Goal: Task Accomplishment & Management: Use online tool/utility

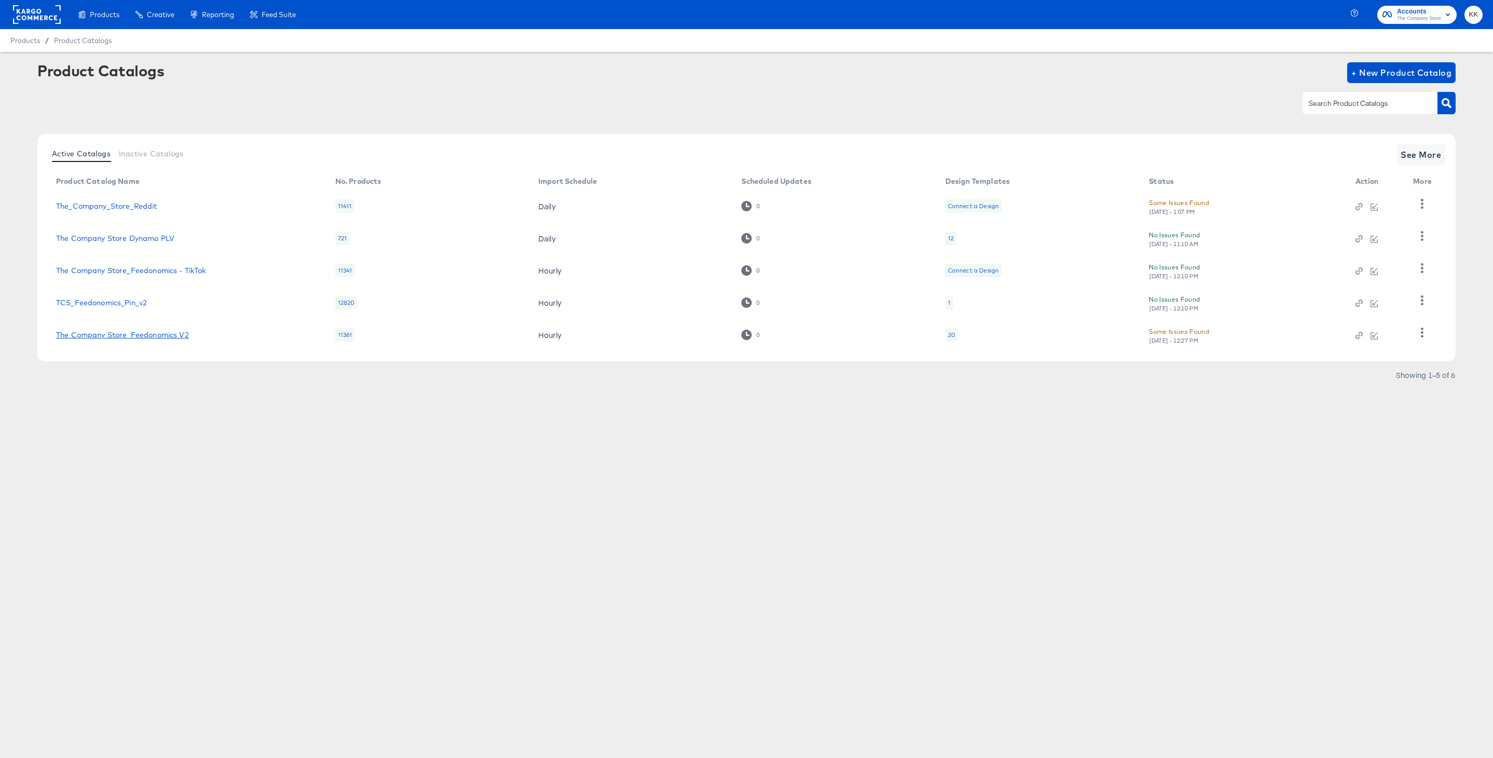
click at [148, 335] on link "The Company Store_Feedonomics V2" at bounding box center [122, 335] width 133 height 8
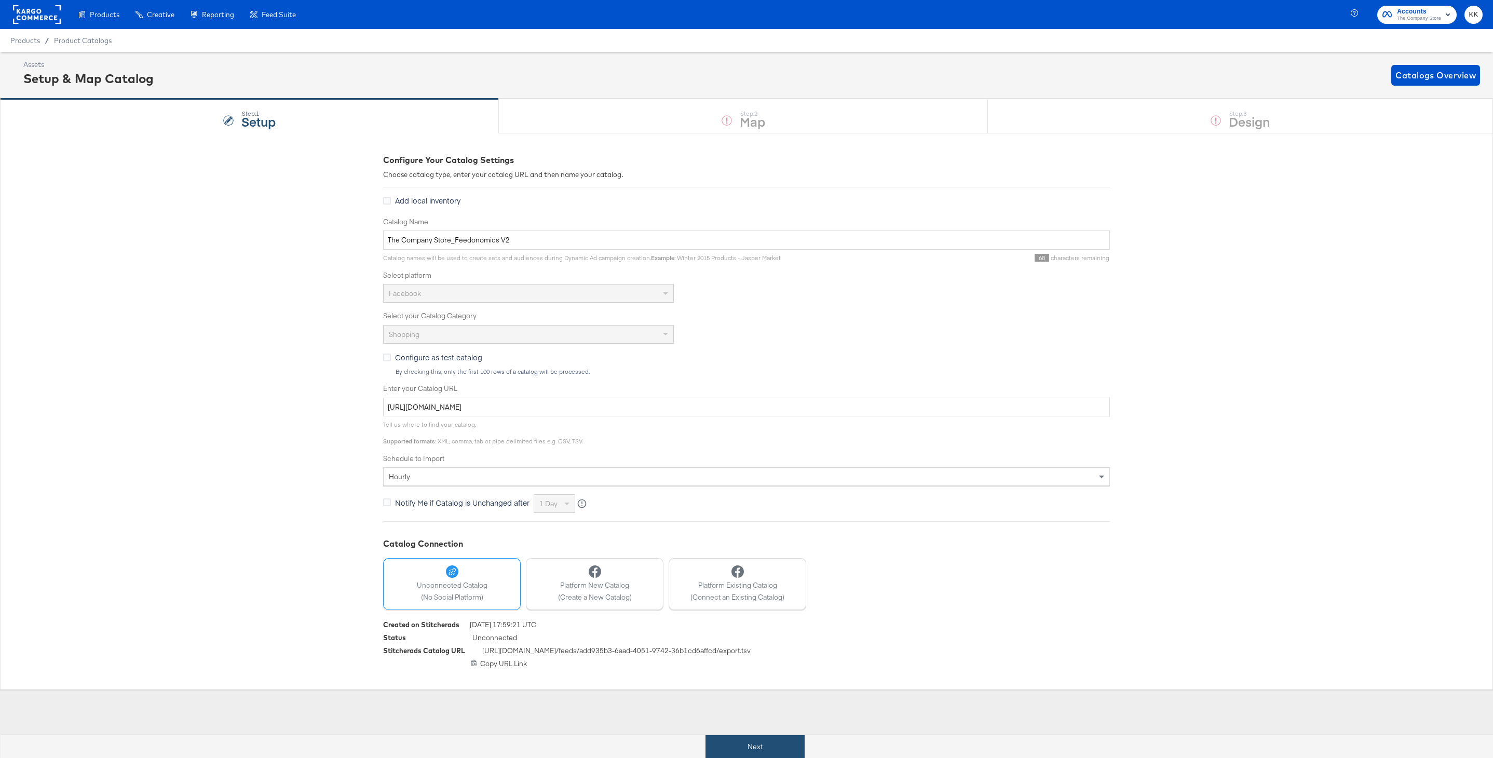
click at [726, 745] on button "Next" at bounding box center [755, 746] width 99 height 23
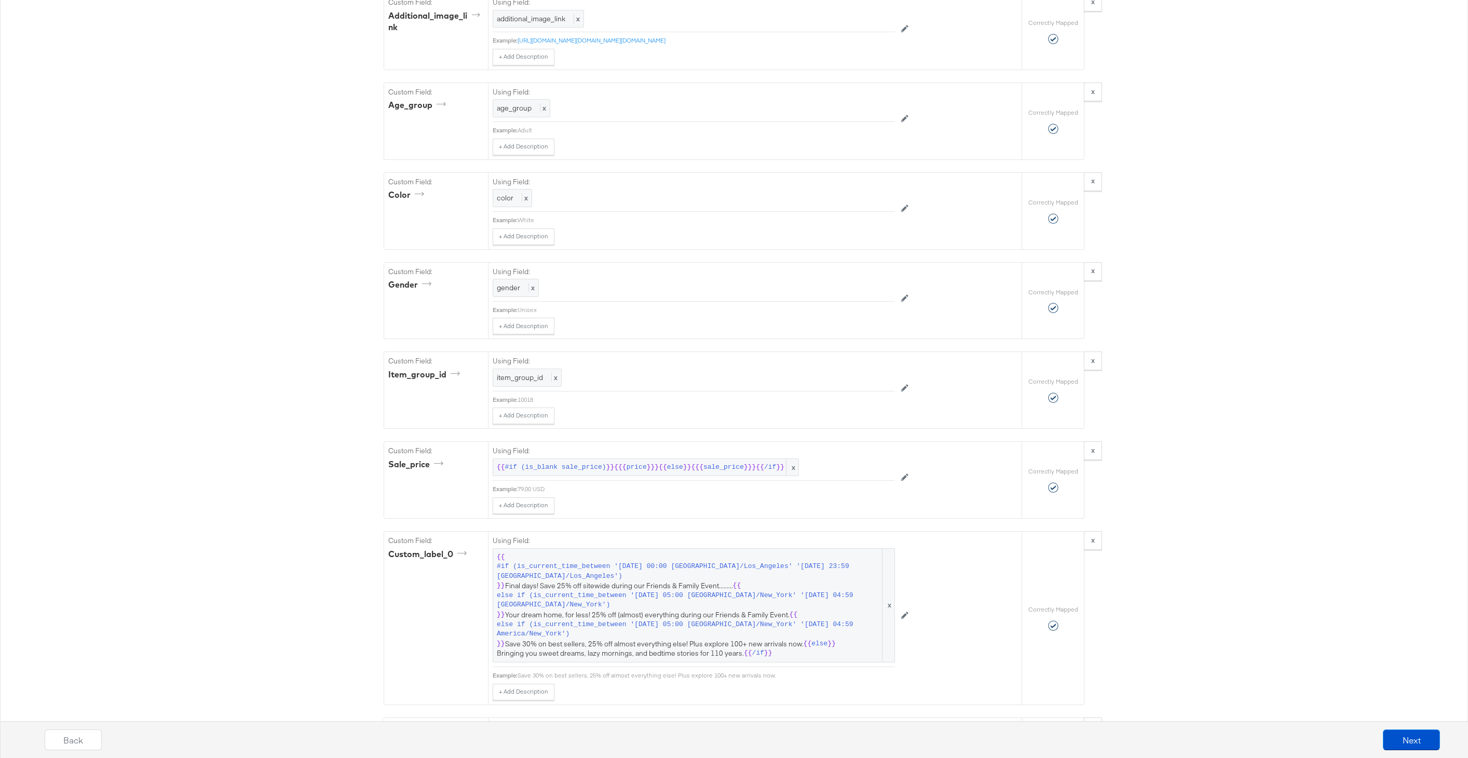
scroll to position [1701, 0]
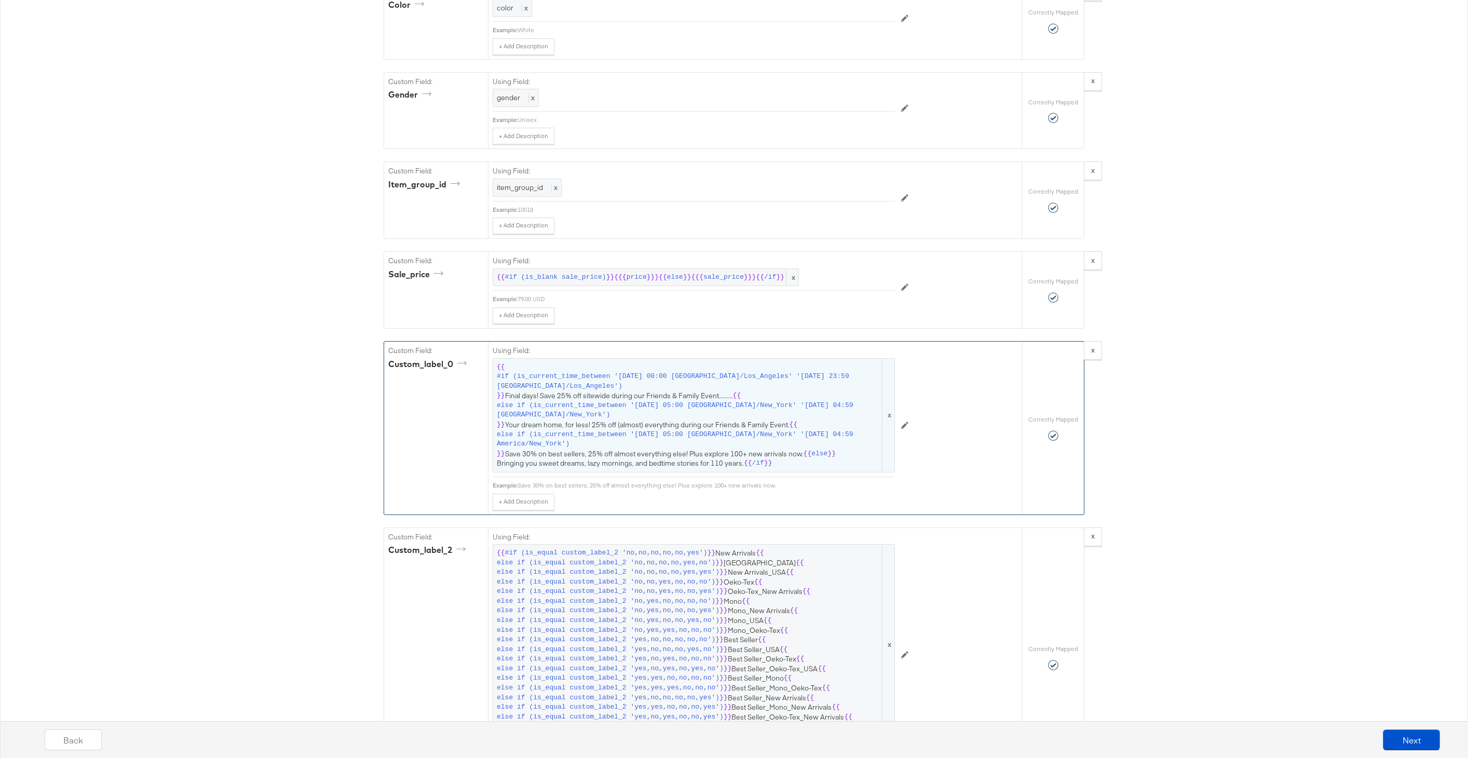
click at [676, 399] on span "{{ #if (is_current_time_between '[DATE] 00:00 America/Los_Angeles' '[DATE] 23:5…" at bounding box center [694, 415] width 394 height 106
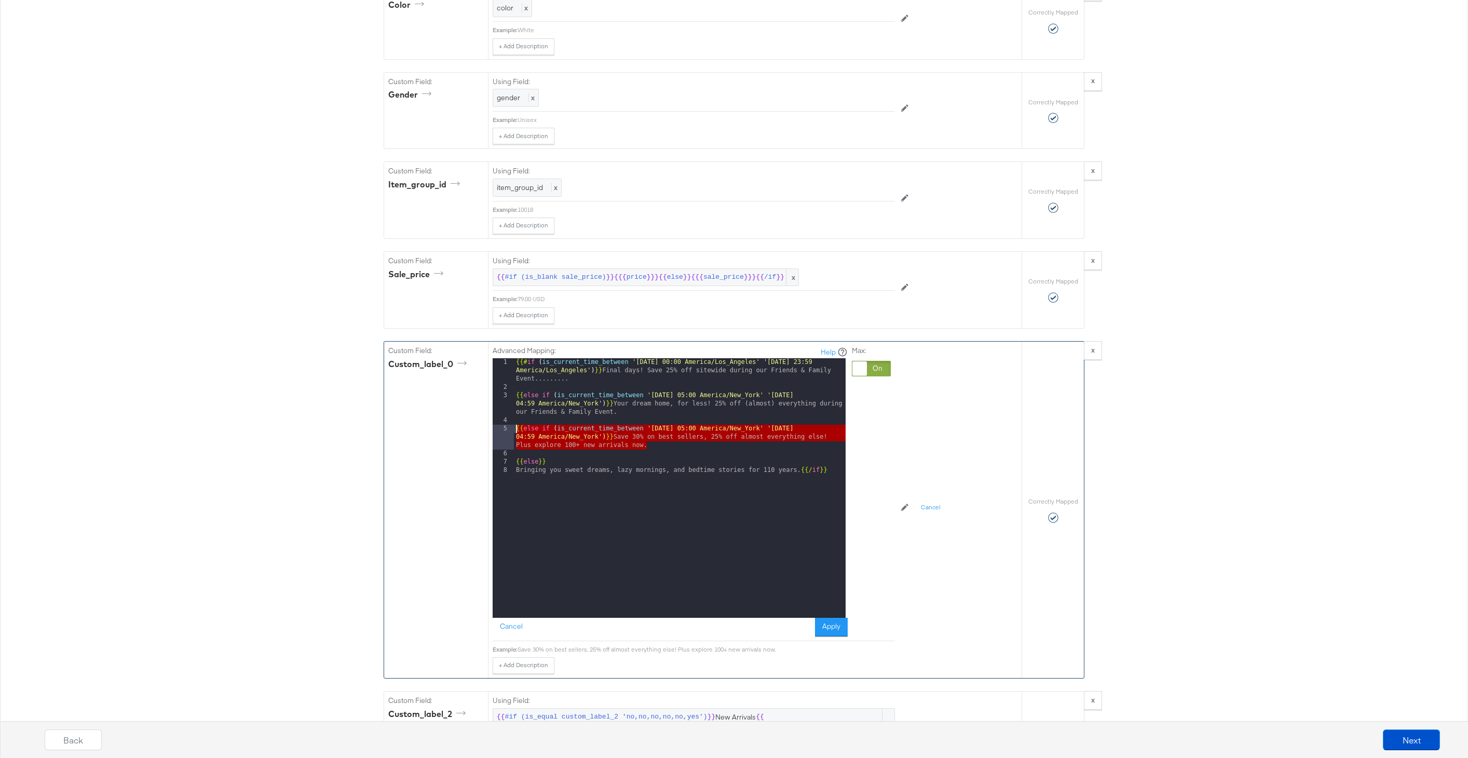
drag, startPoint x: 661, startPoint y: 443, endPoint x: 496, endPoint y: 429, distance: 165.2
click at [496, 429] on div "1 2 3 4 5 6 7 8 {{# if ( is_current_time_between '[DATE] 00:00 America/Los_Ange…" at bounding box center [669, 488] width 353 height 260
click at [654, 449] on div "{{# if ( is_current_time_between '[DATE] 00:00 America/Los_Angeles' '[DATE] 23:…" at bounding box center [680, 504] width 332 height 293
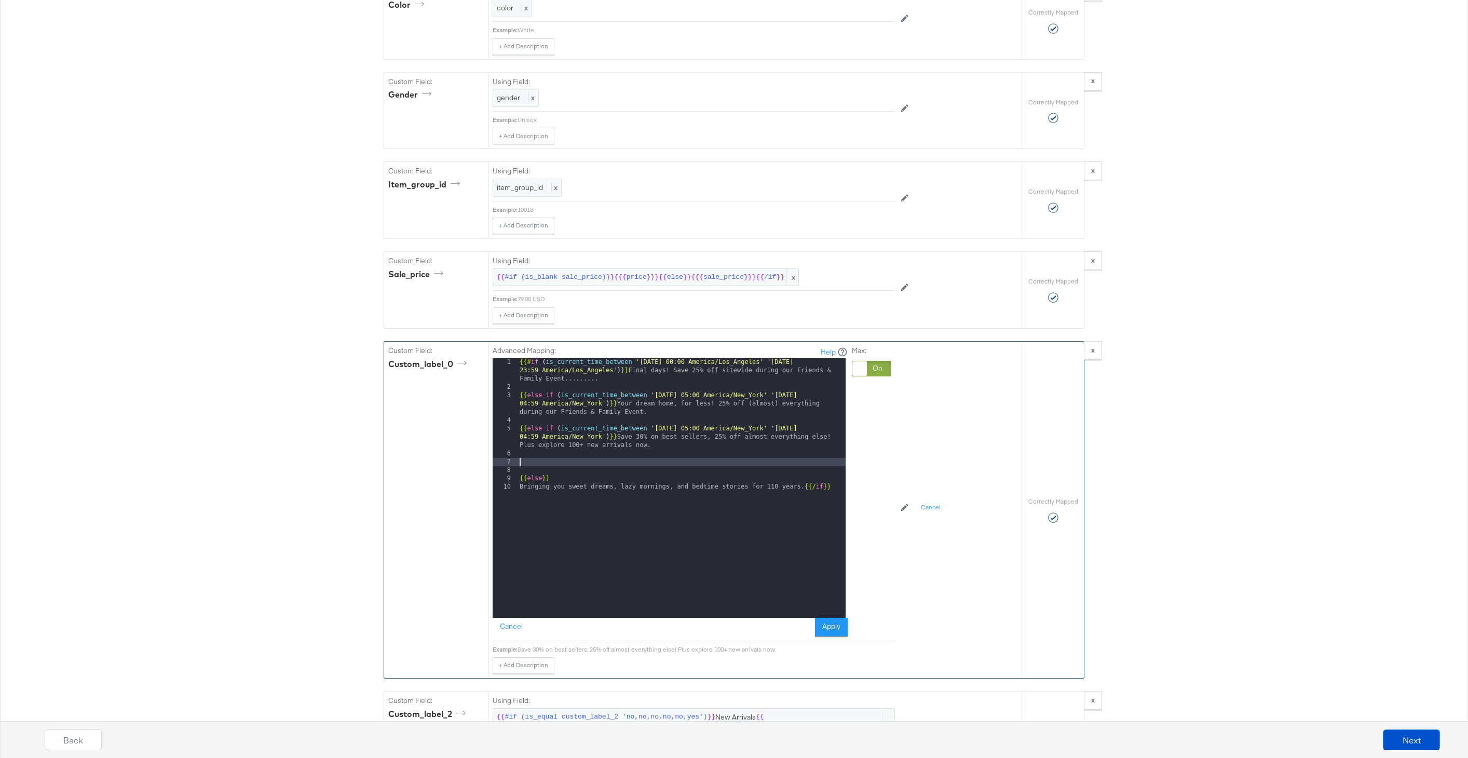
paste textarea
click at [689, 463] on div "{{# if ( is_current_time_between '[DATE] 00:00 America/Los_Angeles' '[DATE] 23:…" at bounding box center [682, 504] width 328 height 293
click at [827, 462] on div "{{# if ( is_current_time_between '[DATE] 00:00 America/Los_Angeles' '[DATE] 23:…" at bounding box center [682, 504] width 328 height 293
drag, startPoint x: 653, startPoint y: 479, endPoint x: 638, endPoint y: 471, distance: 17.4
click at [638, 471] on div "{{# if ( is_current_time_between '[DATE] 00:00 America/Los_Angeles' '[DATE] 23:…" at bounding box center [682, 504] width 328 height 293
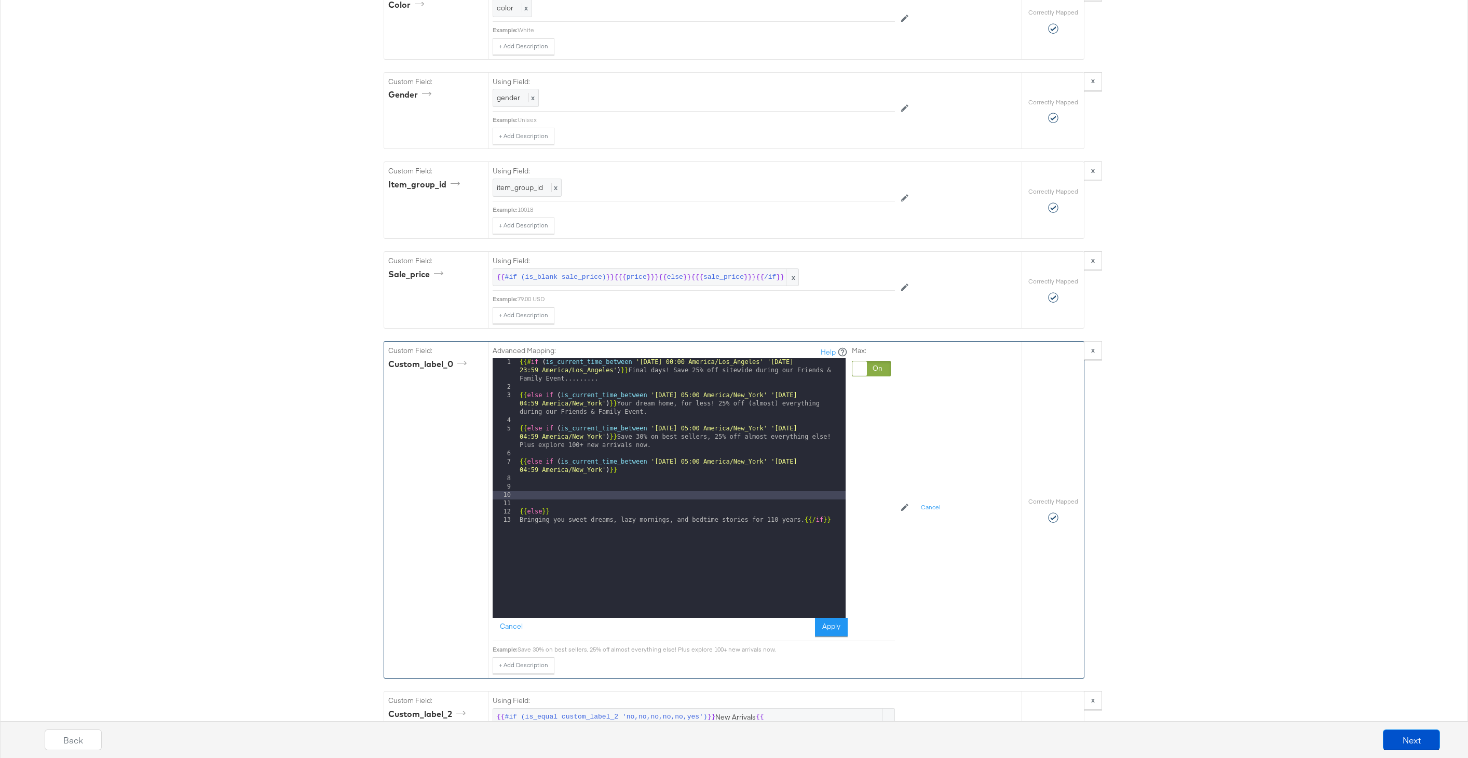
click at [651, 466] on div "{{# if ( is_current_time_between '[DATE] 00:00 America/Los_Angeles' '[DATE] 23:…" at bounding box center [682, 504] width 328 height 293
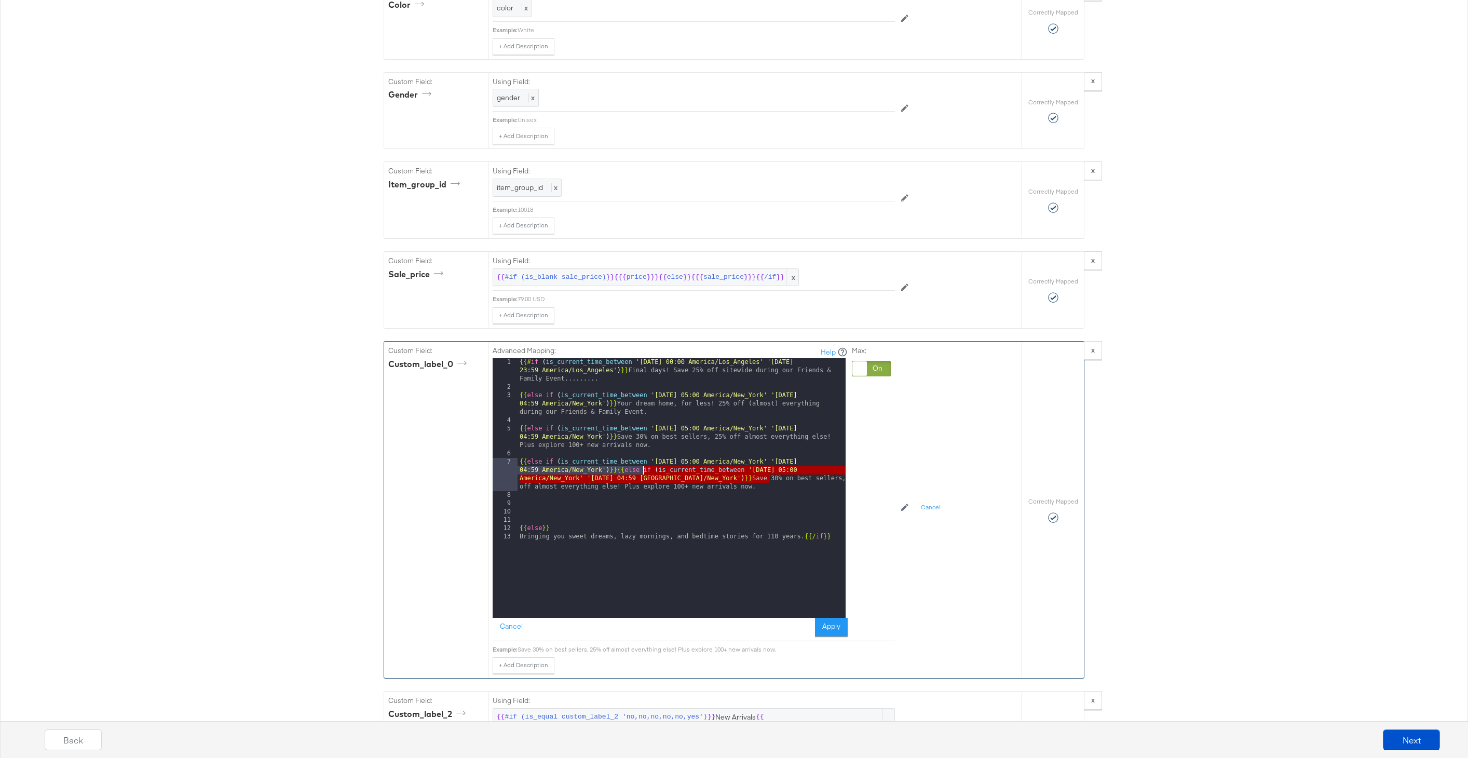
drag, startPoint x: 769, startPoint y: 482, endPoint x: 640, endPoint y: 471, distance: 128.8
click at [640, 471] on div "{{# if ( is_current_time_between '[DATE] 00:00 America/Los_Angeles' '[DATE] 23:…" at bounding box center [682, 504] width 328 height 293
drag, startPoint x: 781, startPoint y: 488, endPoint x: 628, endPoint y: 470, distance: 154.3
click at [628, 470] on div "{{# if ( is_current_time_between '[DATE] 00:00 America/Los_Angeles' '[DATE] 23:…" at bounding box center [682, 504] width 328 height 293
click at [642, 467] on div "{{# if ( is_current_time_between '[DATE] 00:00 America/Los_Angeles' '[DATE] 23:…" at bounding box center [682, 504] width 328 height 293
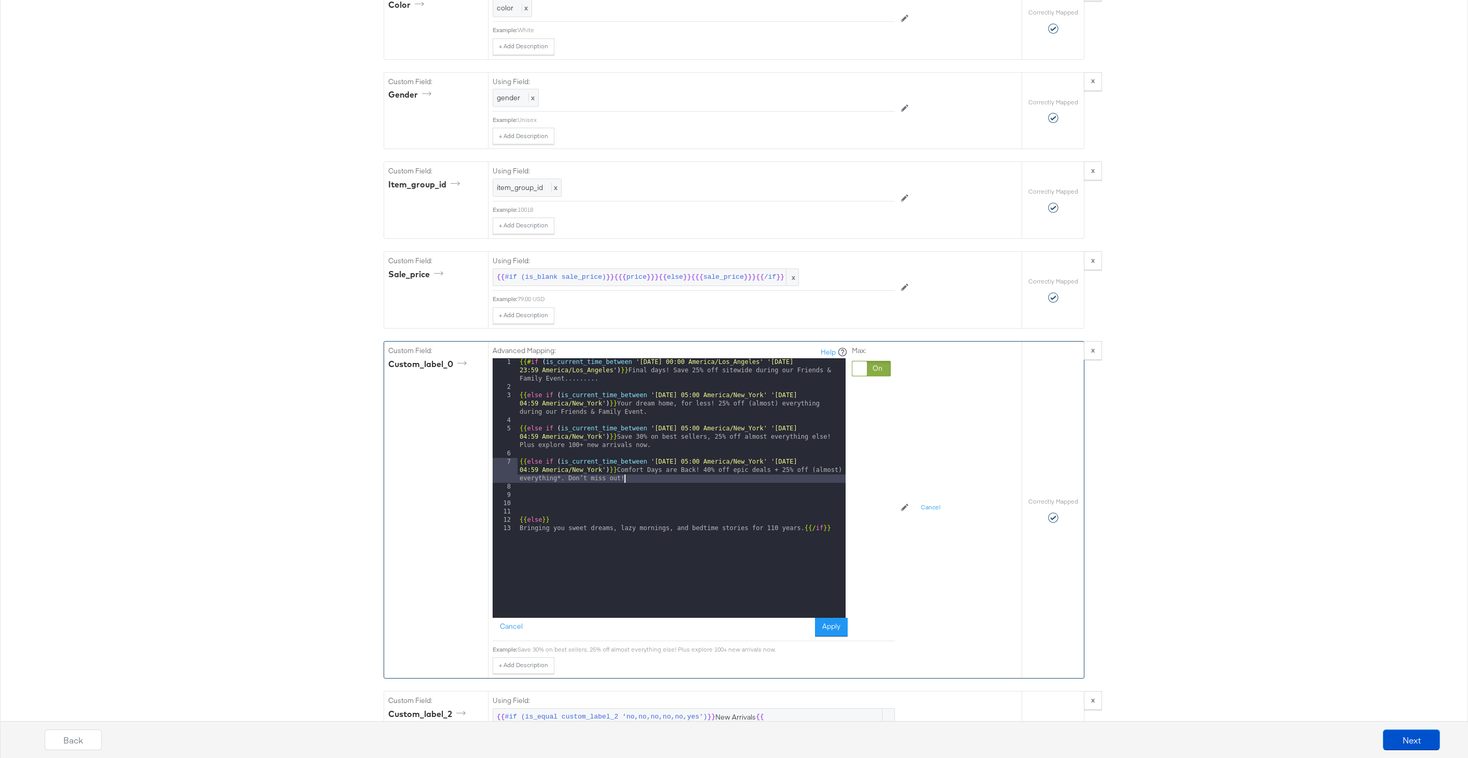
click at [557, 503] on div "{{# if ( is_current_time_between '[DATE] 00:00 America/Los_Angeles' '[DATE] 23:…" at bounding box center [682, 504] width 328 height 293
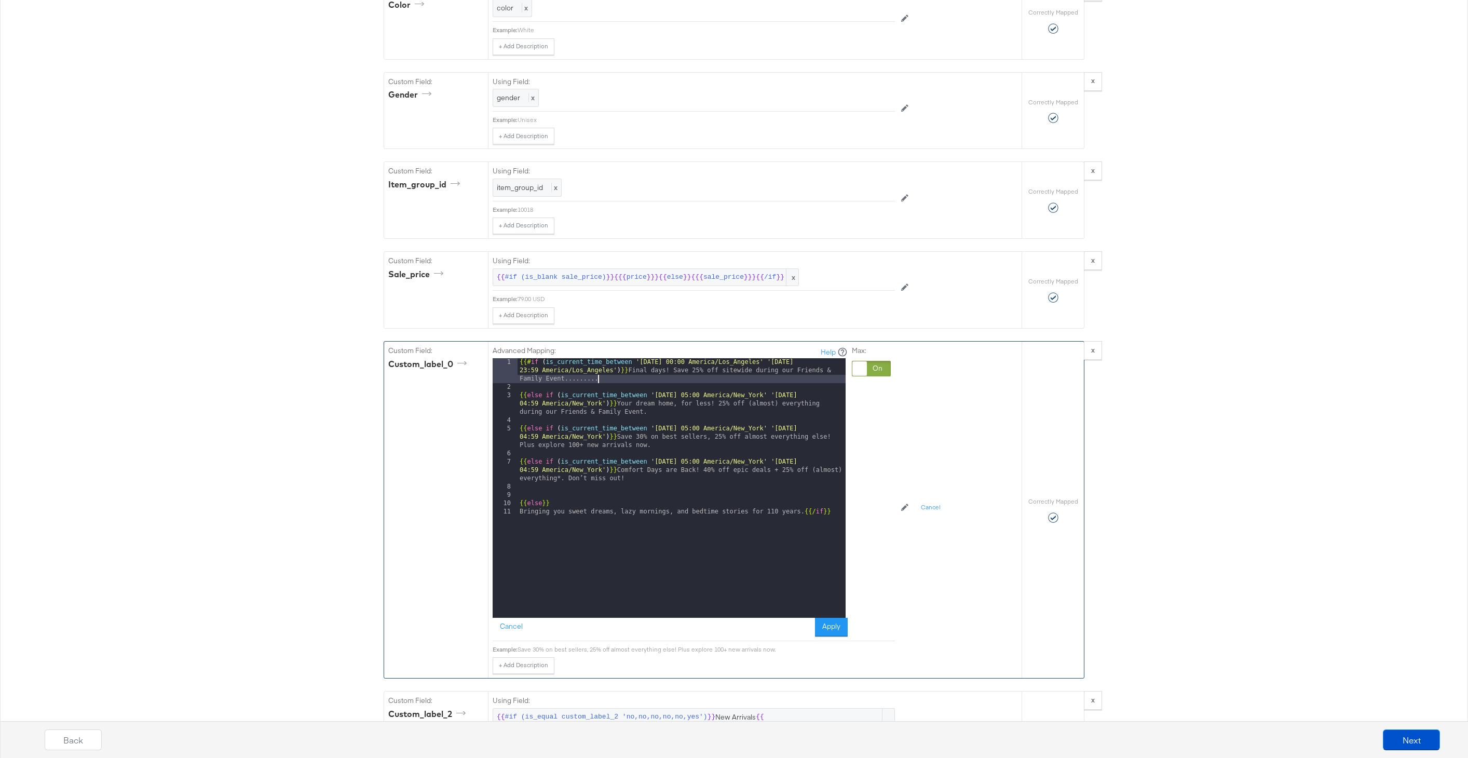
click at [633, 376] on div "{{# if ( is_current_time_between '[DATE] 00:00 America/Los_Angeles' '[DATE] 23:…" at bounding box center [682, 504] width 328 height 293
click at [813, 405] on div "{{# if ( is_current_time_between '[DATE] 00:00 America/Los_Angeles' '[DATE] 23:…" at bounding box center [682, 504] width 328 height 293
click at [675, 430] on div "{{# if ( is_current_time_between '[DATE] 00:00 America/Los_Angeles' '[DATE] 23:…" at bounding box center [682, 504] width 328 height 293
click at [814, 432] on div "{{# if ( is_current_time_between '[DATE] 00:00 America/Los_Angeles' '[DATE] 23:…" at bounding box center [682, 504] width 328 height 293
click at [666, 465] on div "{{# if ( is_current_time_between '[DATE] 00:00 America/Los_Angeles' '[DATE] 23:…" at bounding box center [682, 504] width 328 height 293
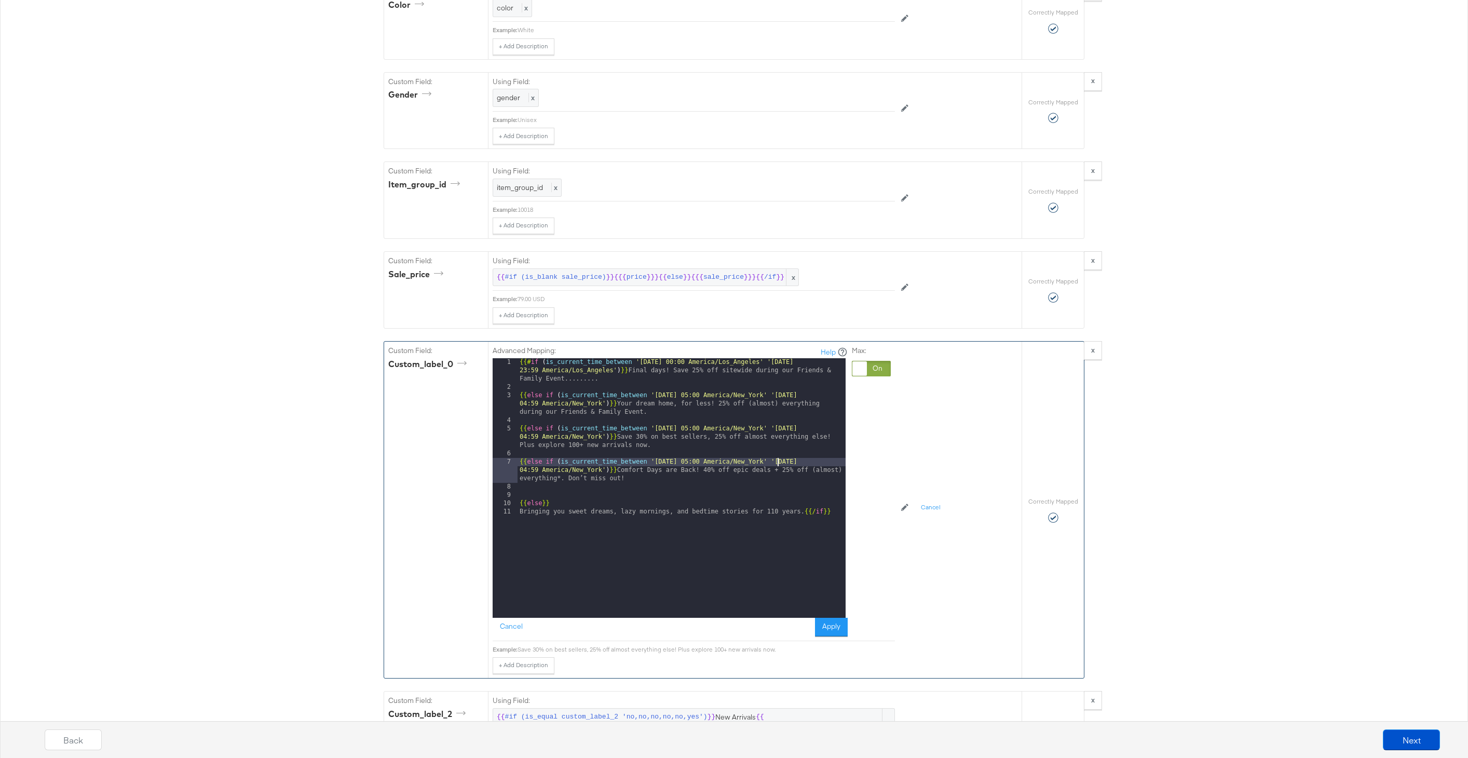
click at [776, 465] on div "{{# if ( is_current_time_between '[DATE] 00:00 America/Los_Angeles' '[DATE] 23:…" at bounding box center [682, 504] width 328 height 293
click at [615, 484] on div "{{# if ( is_current_time_between '[DATE] 00:00 America/Los_Angeles' '[DATE] 23:…" at bounding box center [682, 504] width 328 height 293
click at [822, 625] on button "Apply" at bounding box center [831, 627] width 33 height 19
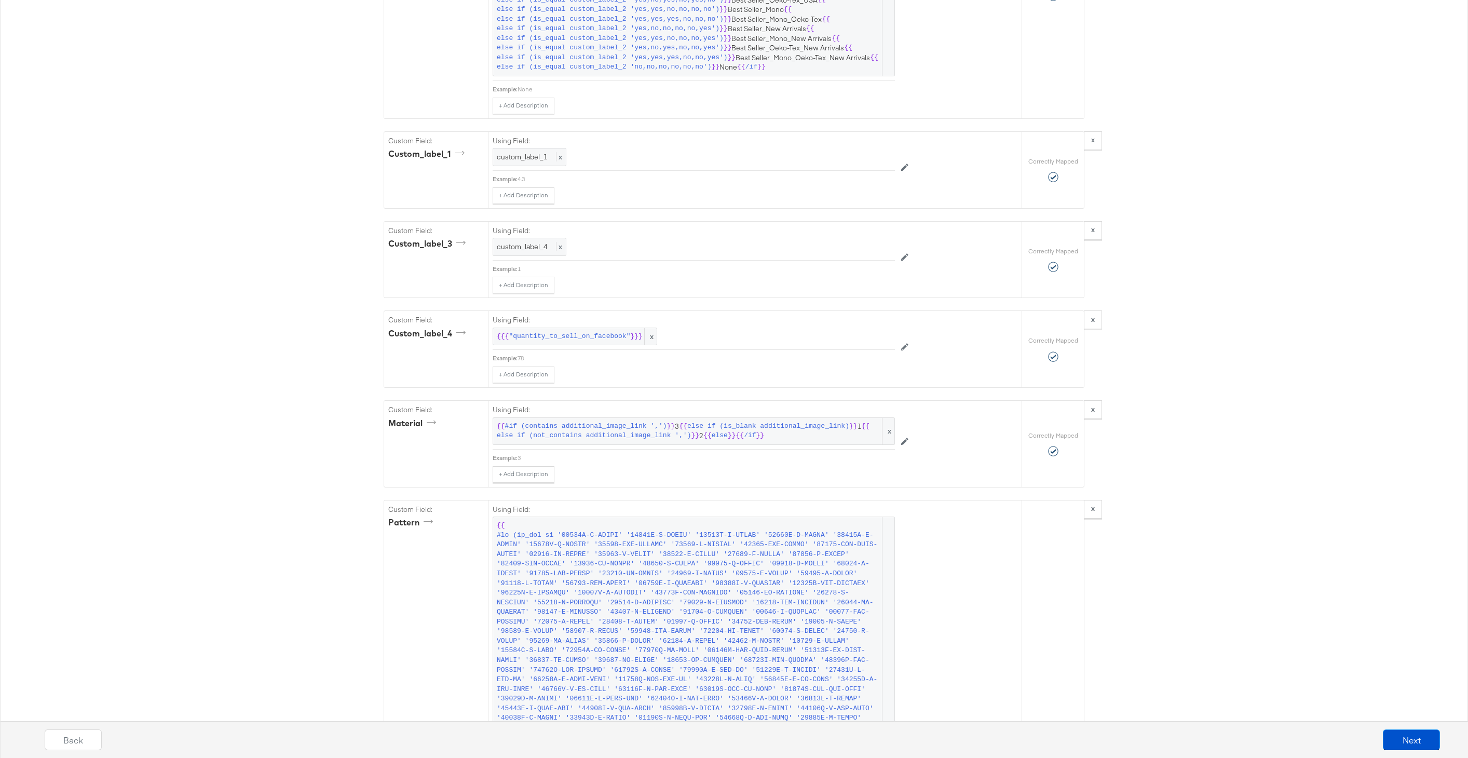
scroll to position [2487, 0]
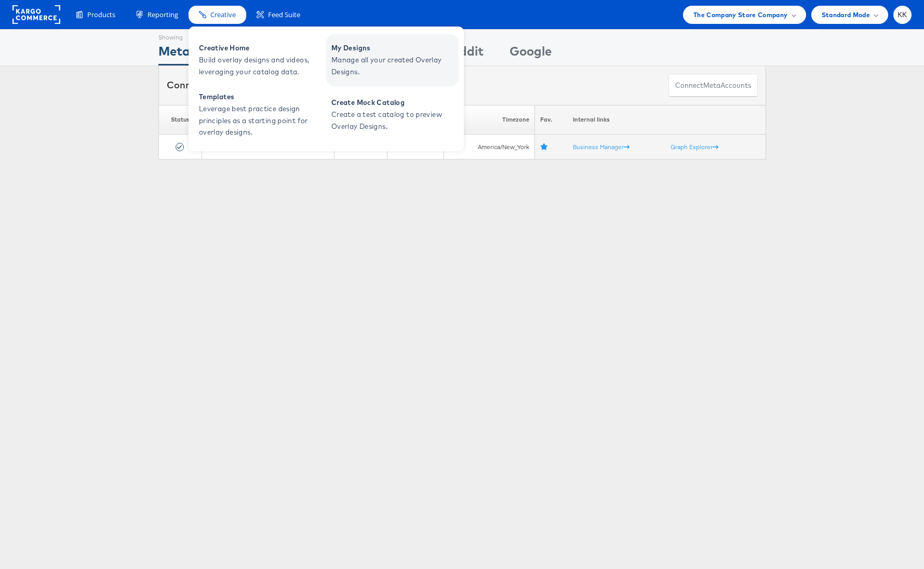
click at [368, 37] on link "My Designs Manage all your created Overlay Designs." at bounding box center [392, 60] width 132 height 52
click at [374, 58] on span "Manage all your created Overlay Designs." at bounding box center [393, 66] width 125 height 24
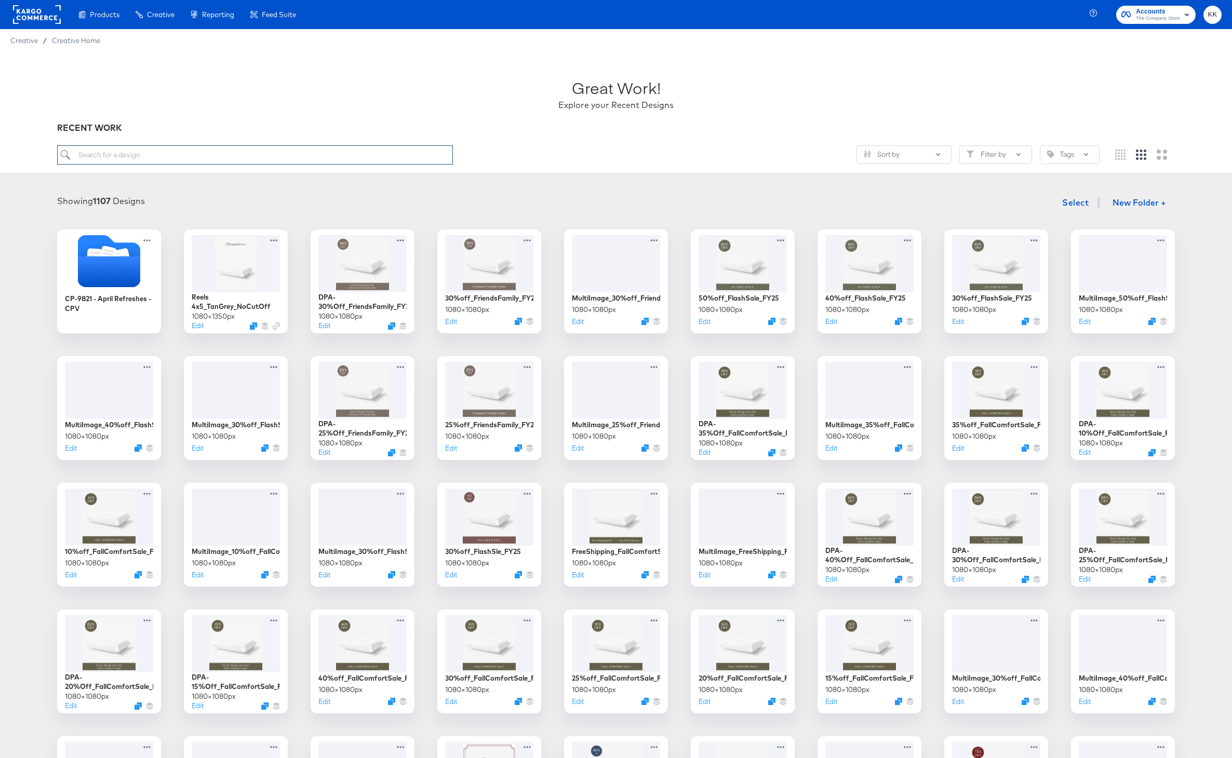
click at [151, 155] on input "search" at bounding box center [255, 154] width 396 height 19
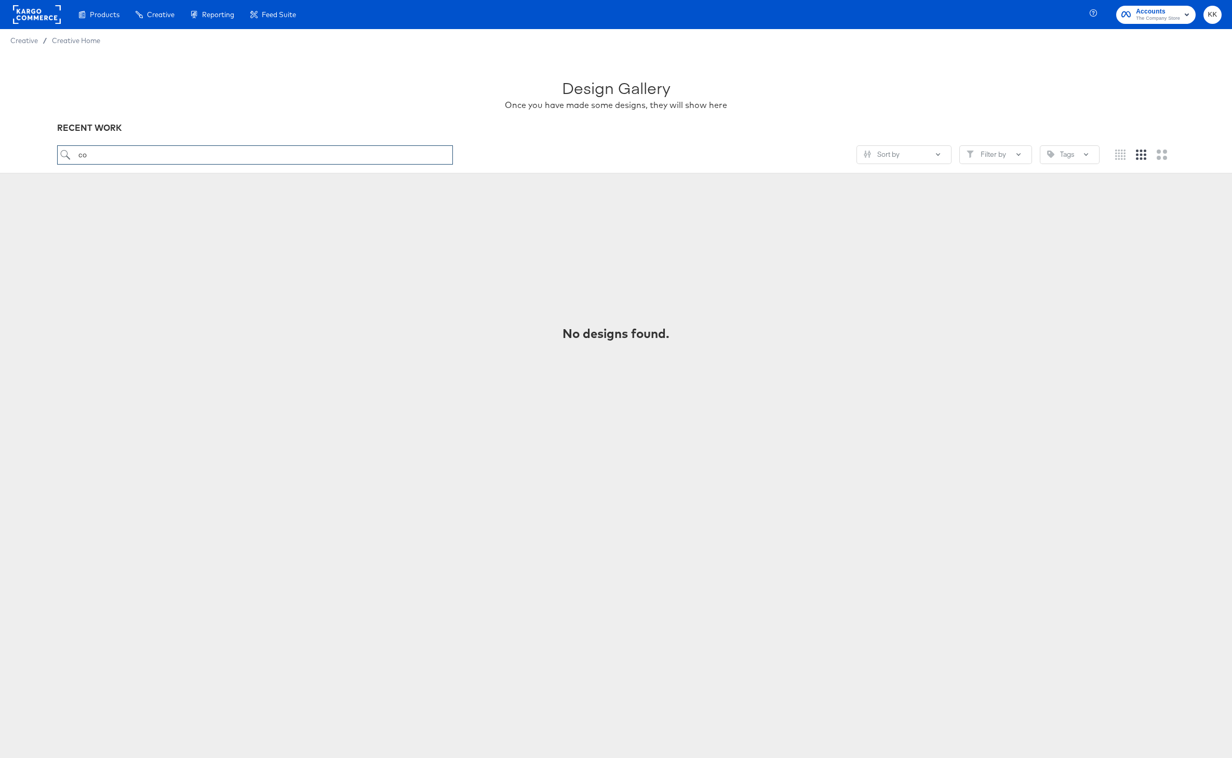
type input "c"
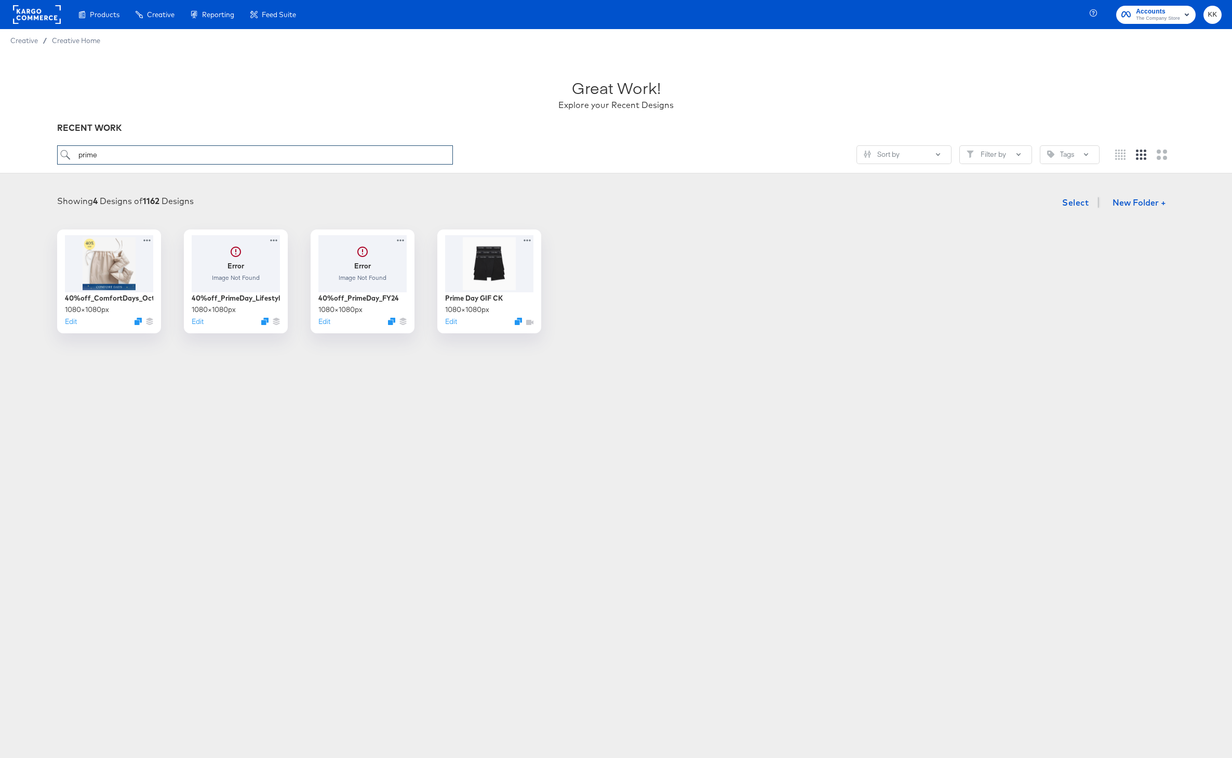
drag, startPoint x: 115, startPoint y: 152, endPoint x: -4, endPoint y: 152, distance: 118.9
click at [0, 152] on html "Products Creative Reporting Feed Suite Accounts The Company Store KK Creative /…" at bounding box center [616, 379] width 1232 height 758
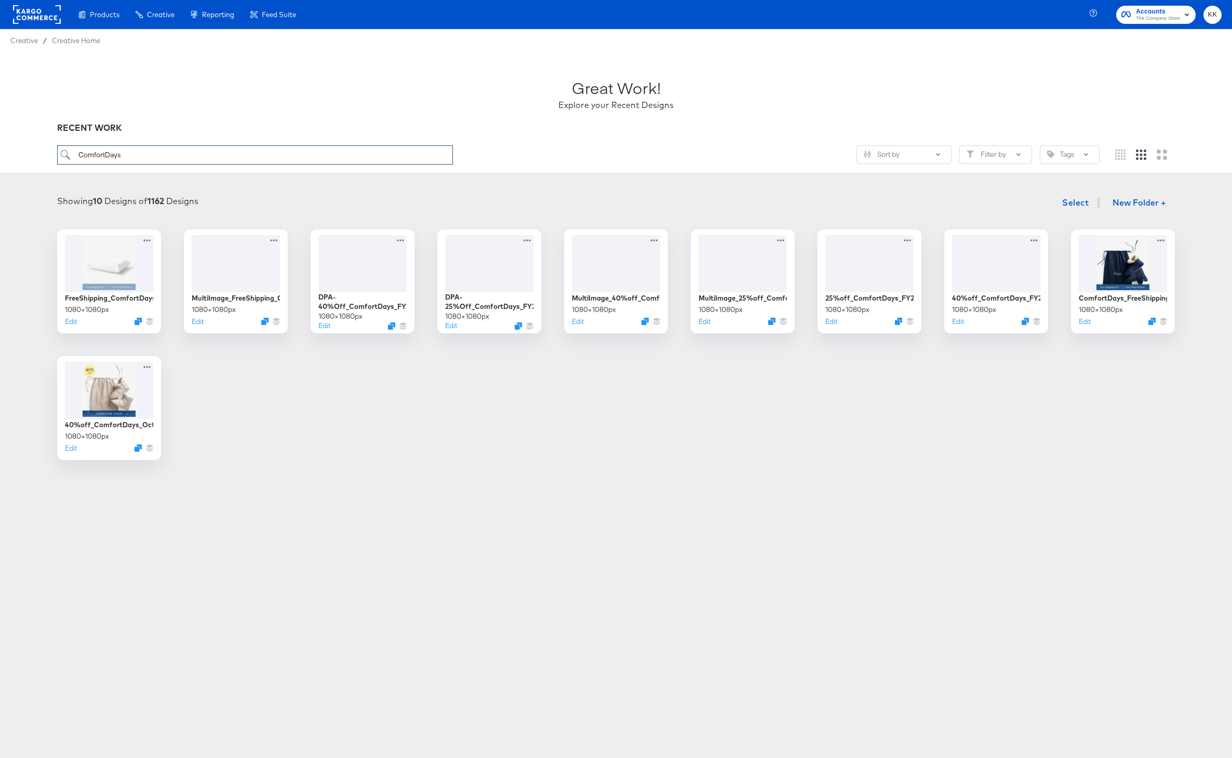
type input "ComfortDays"
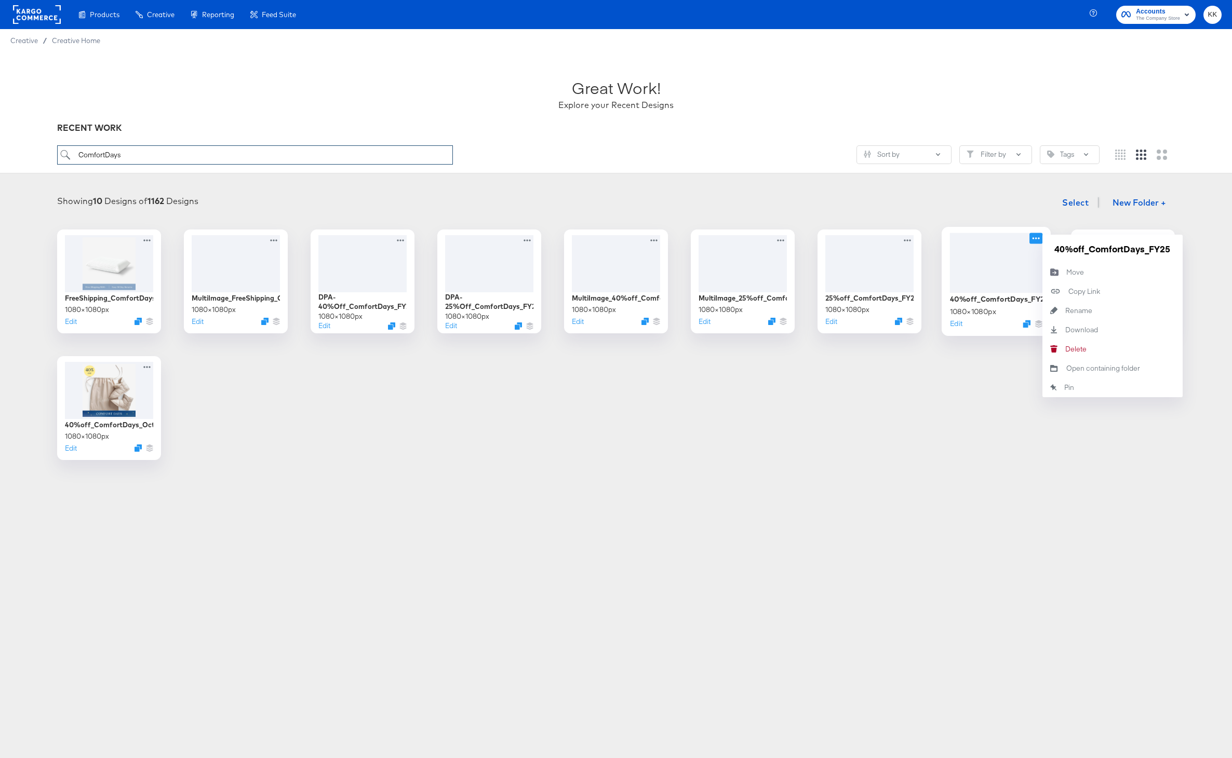
click at [1039, 240] on icon at bounding box center [1035, 238] width 13 height 11
click at [1084, 249] on input "40%off_ComfortDays_FY25" at bounding box center [1112, 248] width 125 height 21
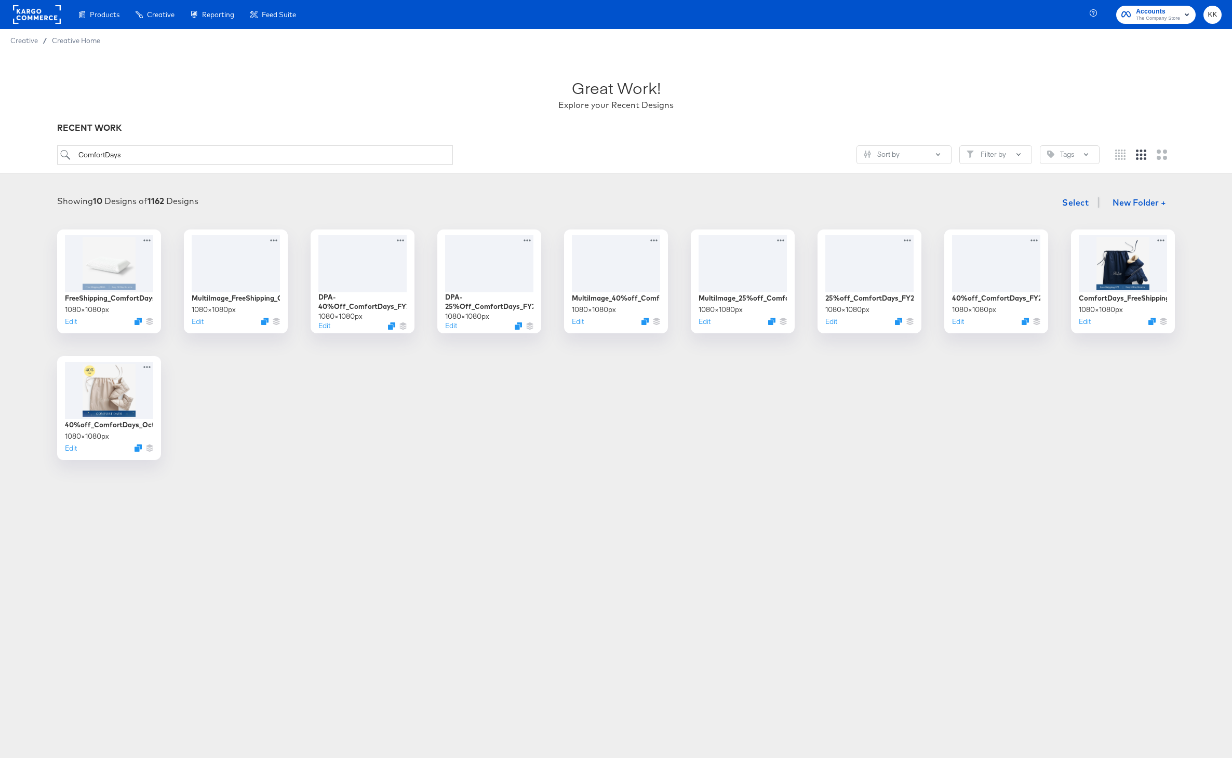
click at [373, 382] on div "FreeShipping_ComfortDays 1080 × 1080 px Edit MultiImage_FreeShipping_ComfortDay…" at bounding box center [615, 345] width 1211 height 231
click at [453, 377] on div "FreeShipping_ComfortDays 1080 × 1080 px Edit MultiImage_FreeShipping_ComfortDay…" at bounding box center [615, 345] width 1211 height 231
click at [1031, 242] on icon at bounding box center [1035, 238] width 13 height 11
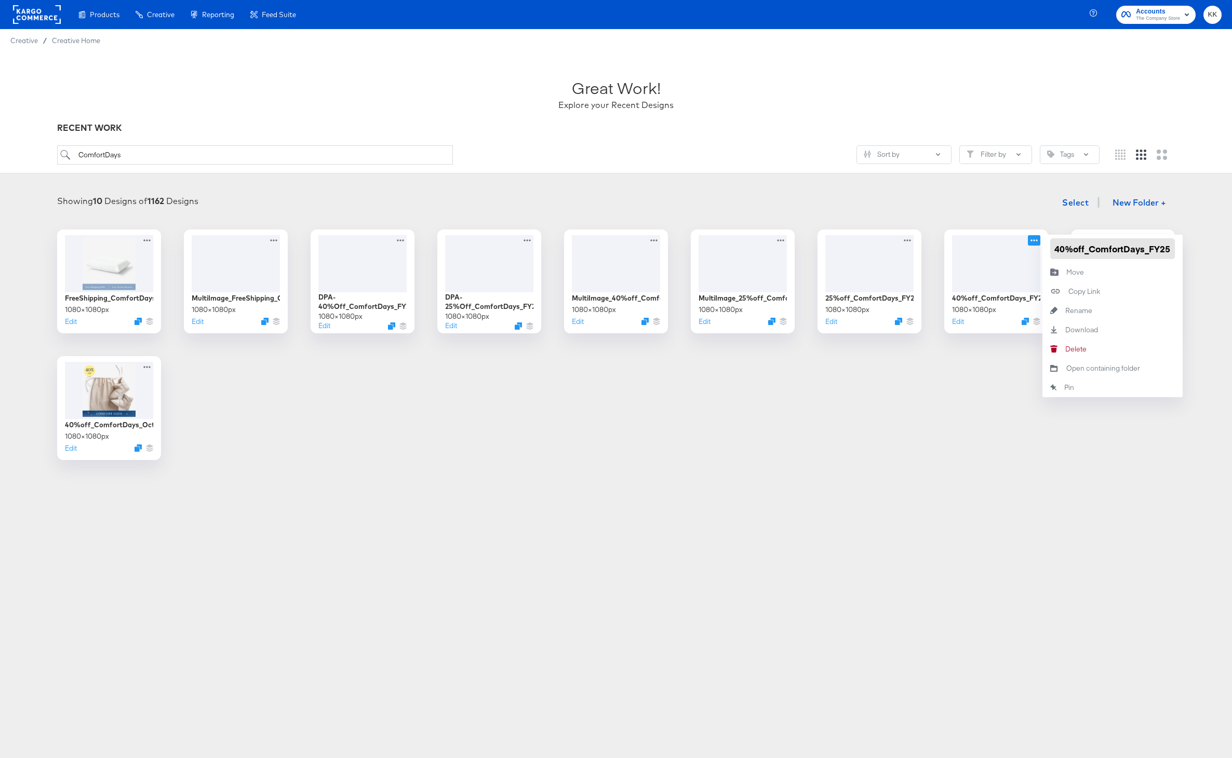
click at [1089, 245] on input "40%off_ComfortDays_FY25" at bounding box center [1112, 248] width 125 height 21
click at [1143, 249] on input "40%off_ComfortDays_FY25" at bounding box center [1112, 248] width 125 height 21
type input "40%off_ComfortDays_Prime FY25"
drag, startPoint x: 1143, startPoint y: 247, endPoint x: 1150, endPoint y: 249, distance: 7.2
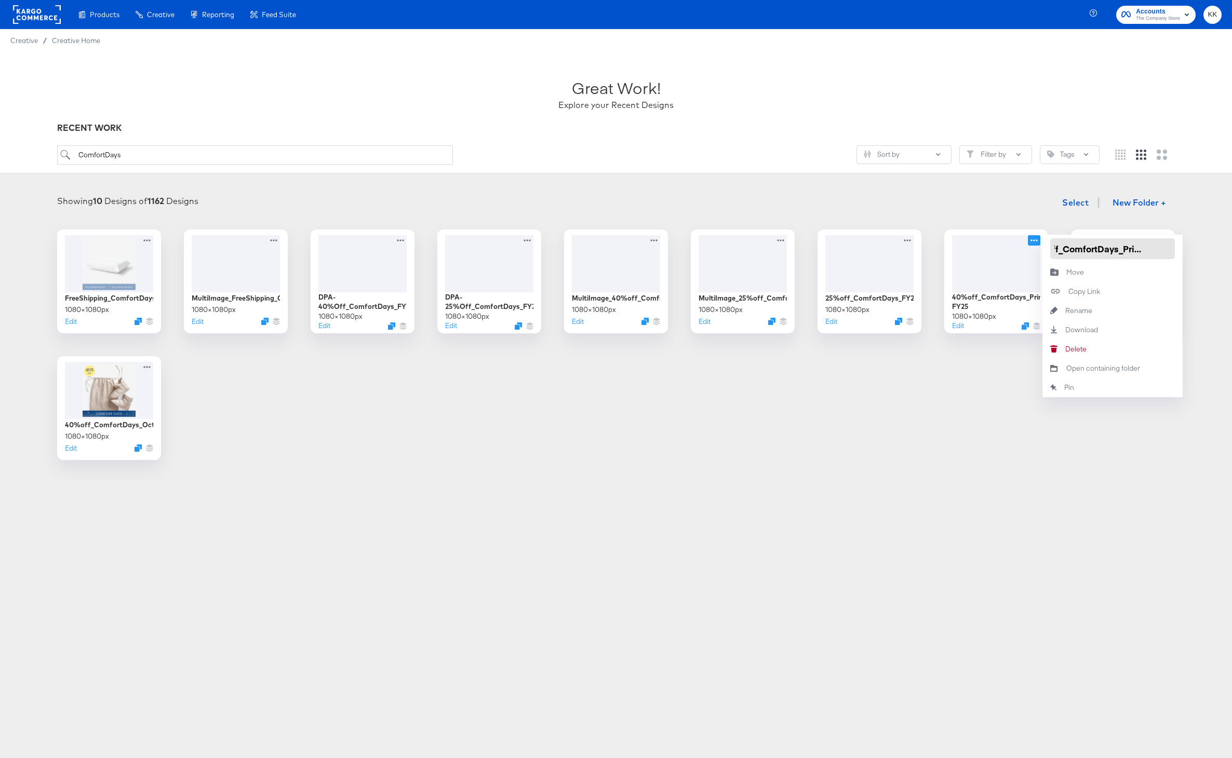
click at [1150, 249] on input "40%off_ComfortDays_Prime FY25" at bounding box center [1112, 248] width 125 height 21
click at [917, 392] on div "FreeShipping_ComfortDays 1080 × 1080 px Edit MultiImage_FreeShipping_ComfortDay…" at bounding box center [615, 345] width 1211 height 231
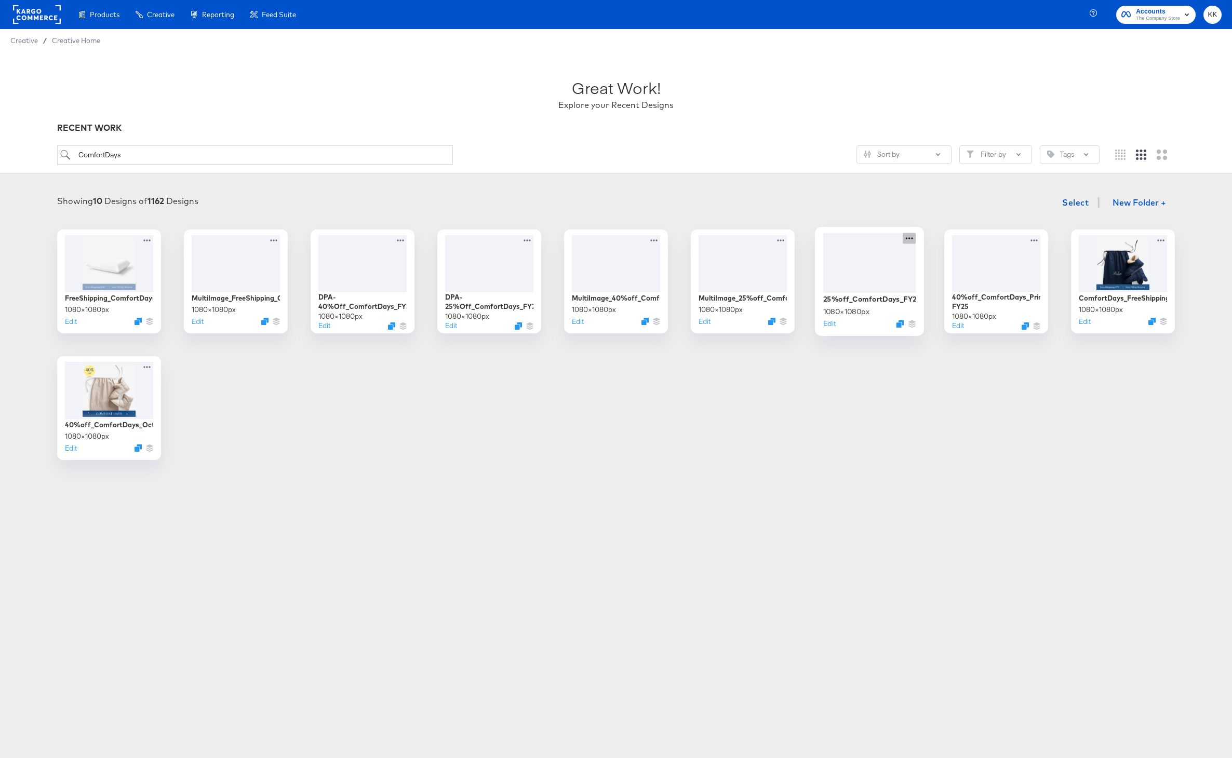
click at [910, 235] on icon at bounding box center [908, 238] width 13 height 11
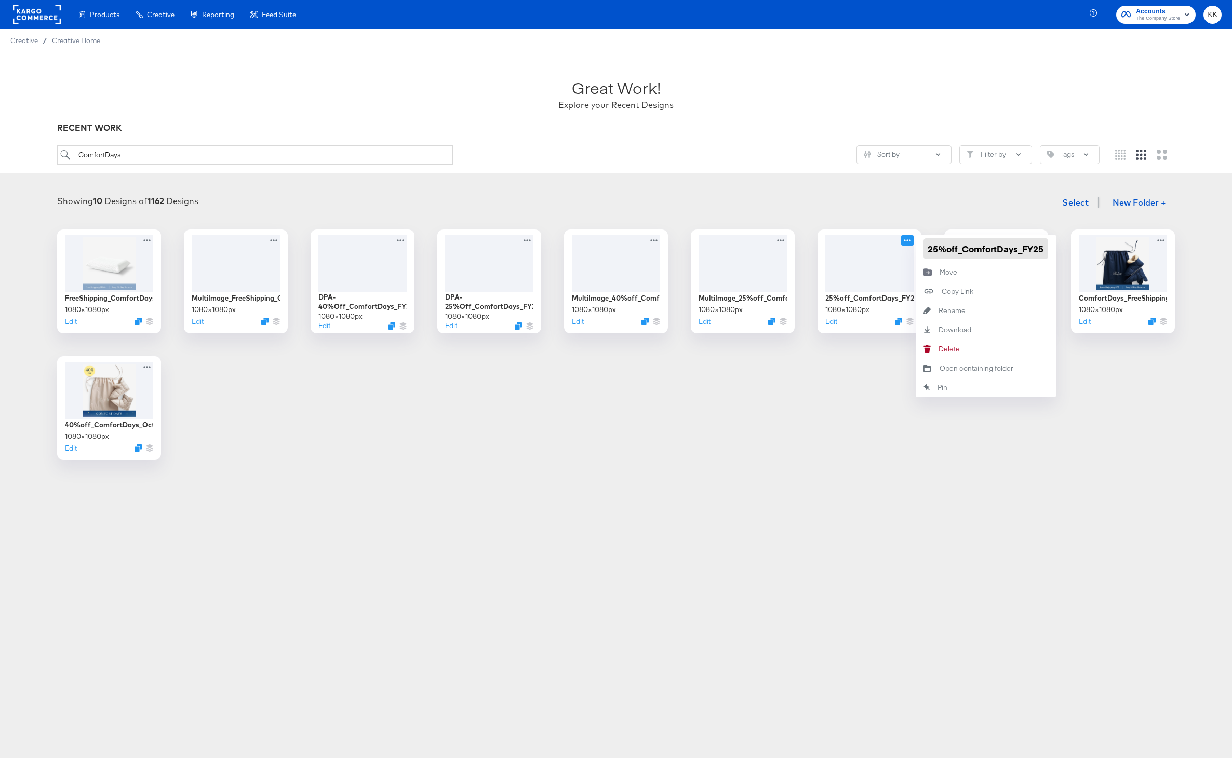
drag, startPoint x: 987, startPoint y: 250, endPoint x: 1054, endPoint y: 250, distance: 66.5
click at [1054, 250] on div "25%off_ComfortDays_FY25" at bounding box center [985, 249] width 140 height 28
click at [1022, 250] on input "25%off_ComfortDays_FY25" at bounding box center [985, 248] width 125 height 21
paste input "Prime"
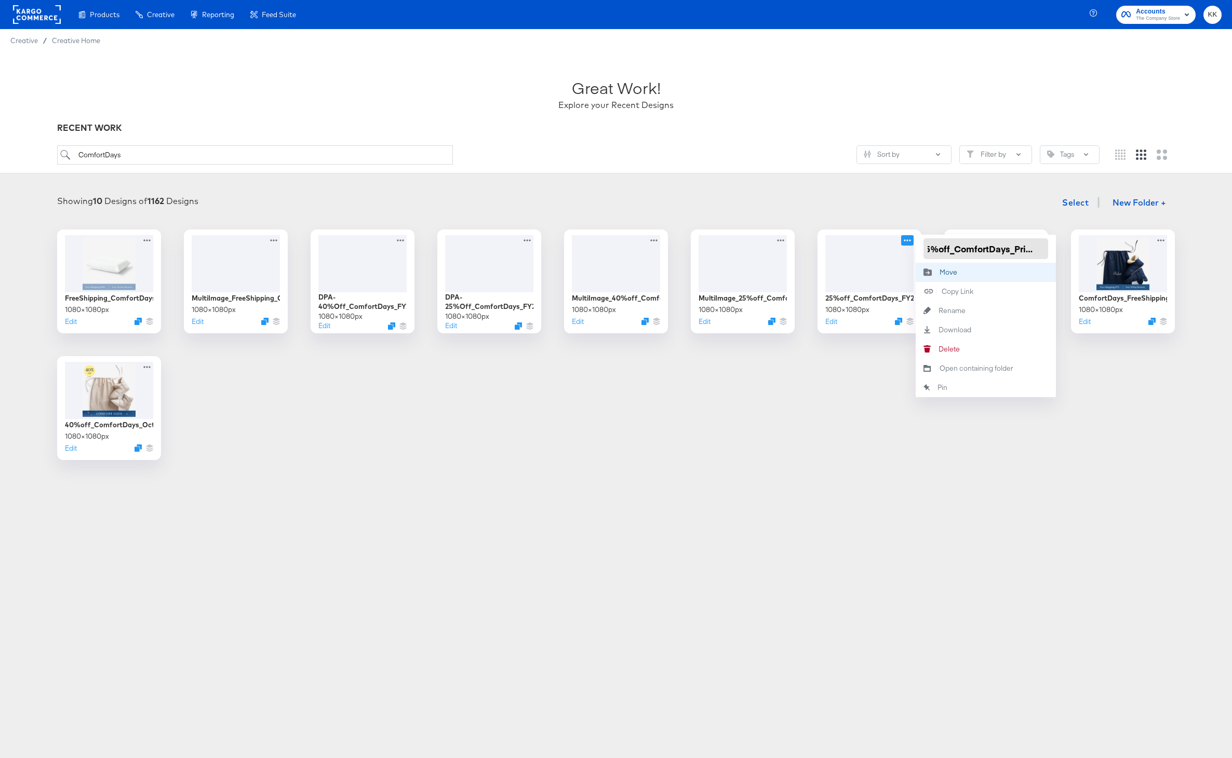
type input "25%off_ComfortDays_Prime FY25"
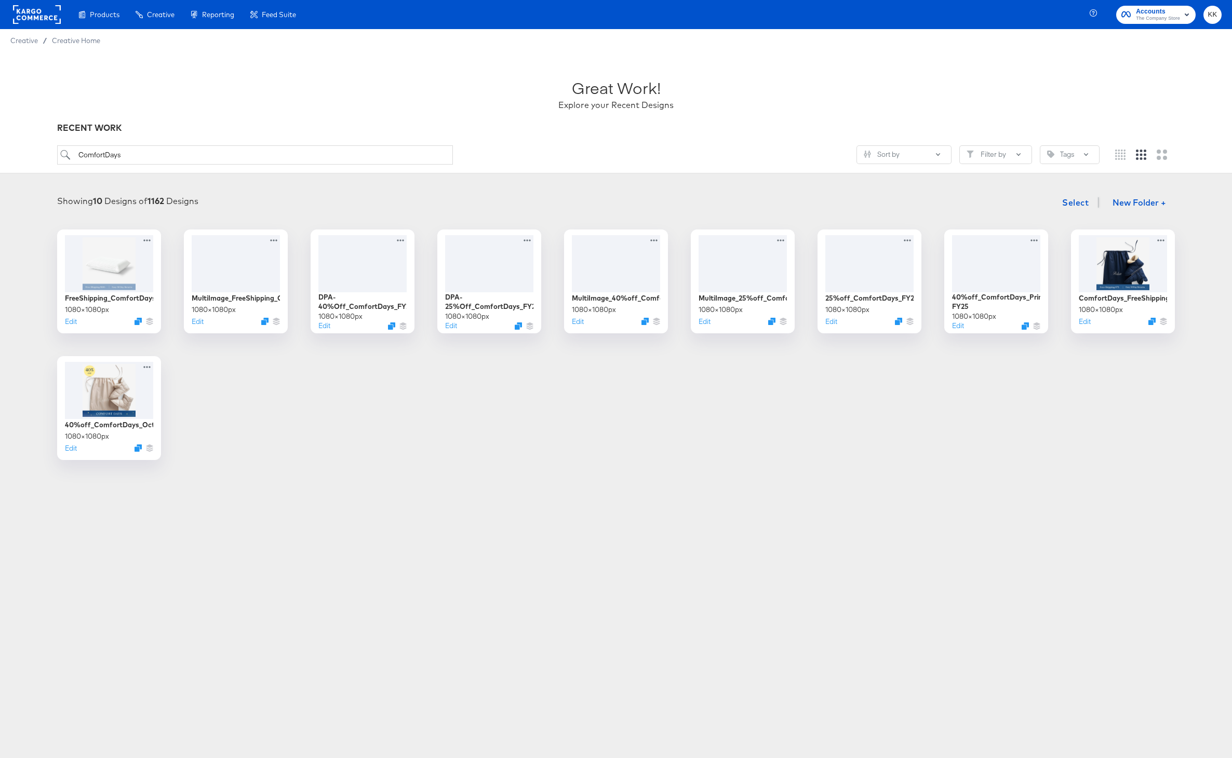
click at [835, 382] on div "FreeShipping_ComfortDays 1080 × 1080 px Edit MultiImage_FreeShipping_ComfortDay…" at bounding box center [615, 345] width 1211 height 231
click at [785, 239] on icon at bounding box center [782, 238] width 13 height 11
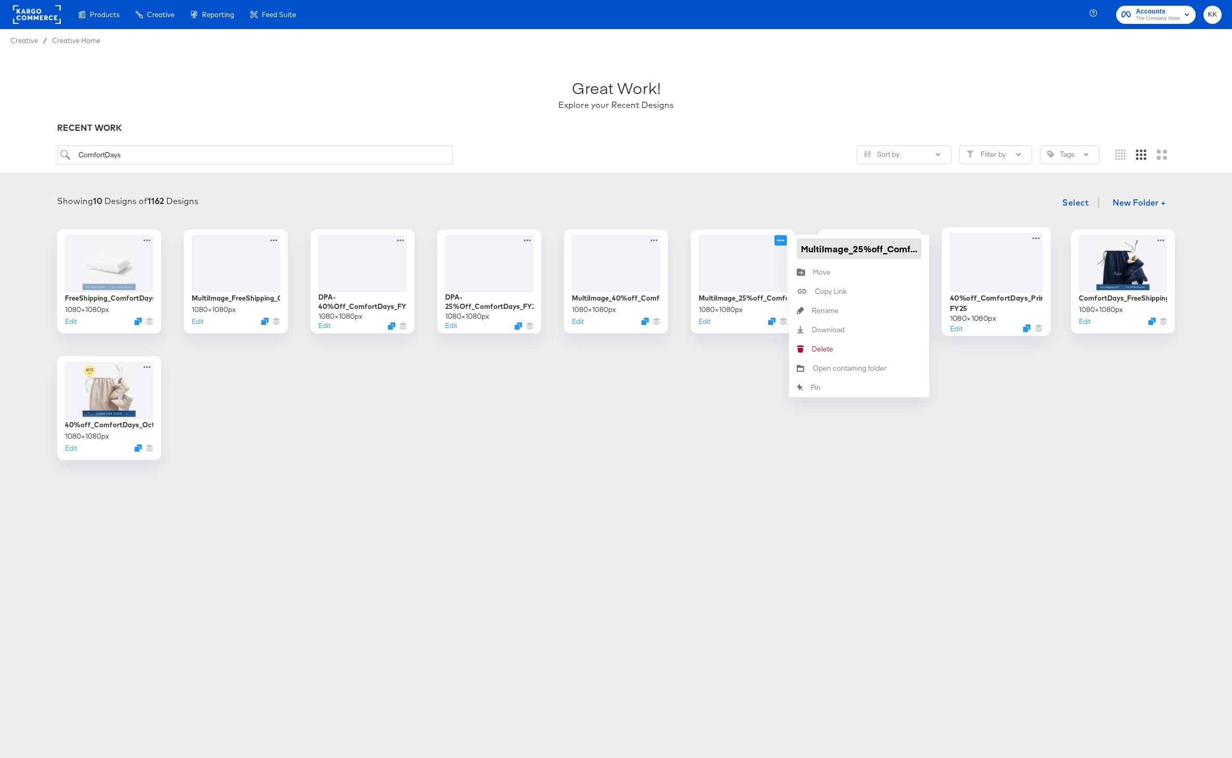
scroll to position [0, 50]
drag, startPoint x: 900, startPoint y: 249, endPoint x: 956, endPoint y: 249, distance: 55.6
click at [956, 249] on div "FreeShipping_ComfortDays 1080 × 1080 px Edit MultiImage_FreeShipping_ComfortDay…" at bounding box center [615, 345] width 1211 height 231
click at [896, 248] on input "MultiImage_25%off_ComfortDays_FY25" at bounding box center [859, 248] width 125 height 21
paste input "Prime"
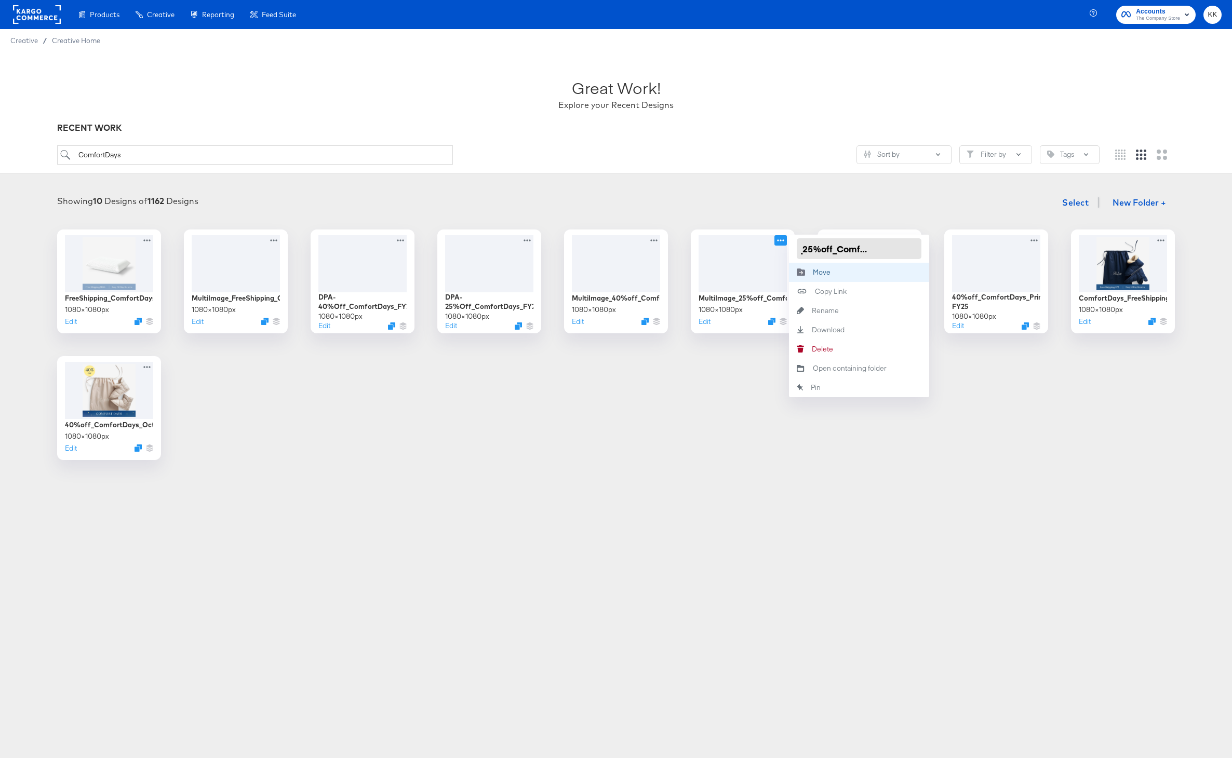
type input "MultiImage_25%off_ComfortDays_Prime FY25"
click at [711, 380] on div "FreeShipping_ComfortDays 1080 × 1080 px Edit MultiImage_FreeShipping_ComfortDay…" at bounding box center [615, 345] width 1211 height 231
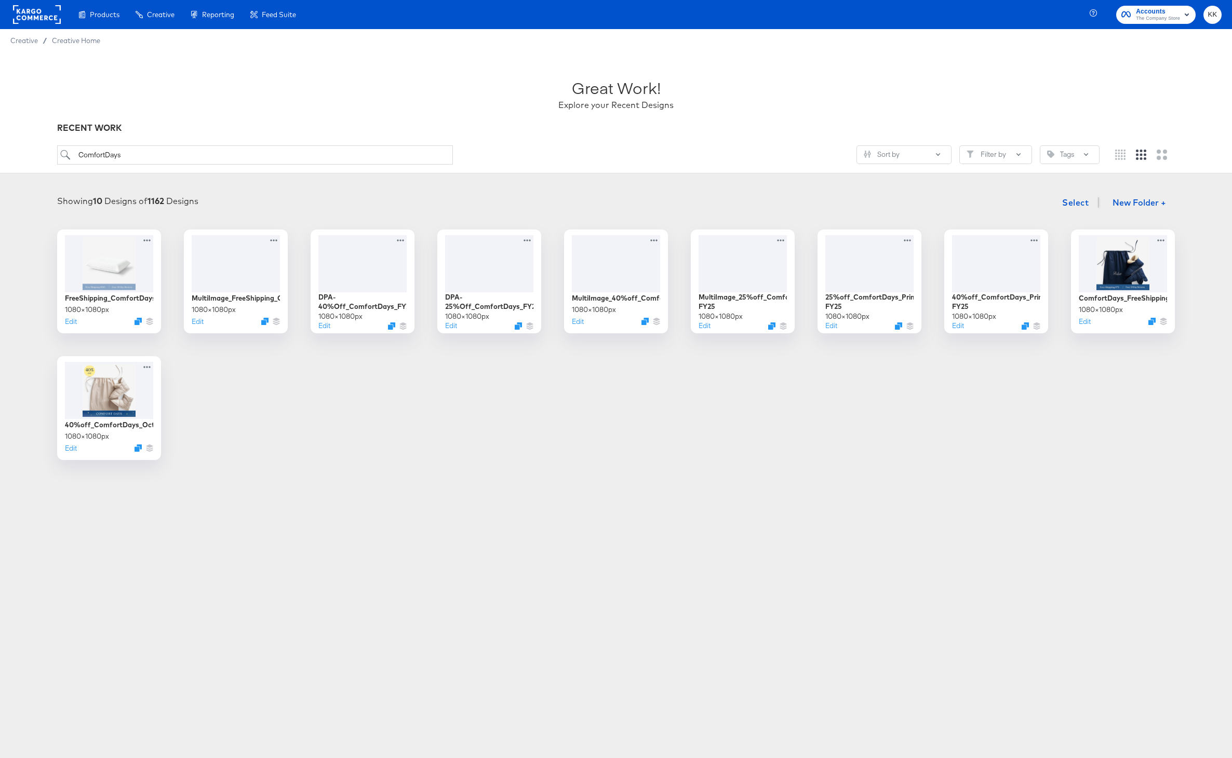
click at [681, 378] on div "FreeShipping_ComfortDays 1080 × 1080 px Edit MultiImage_FreeShipping_ComfortDay…" at bounding box center [615, 345] width 1211 height 231
click at [662, 239] on div "MultiImage_40%off_ComfortDays_FY25 1080 × 1080 px Edit" at bounding box center [616, 282] width 104 height 104
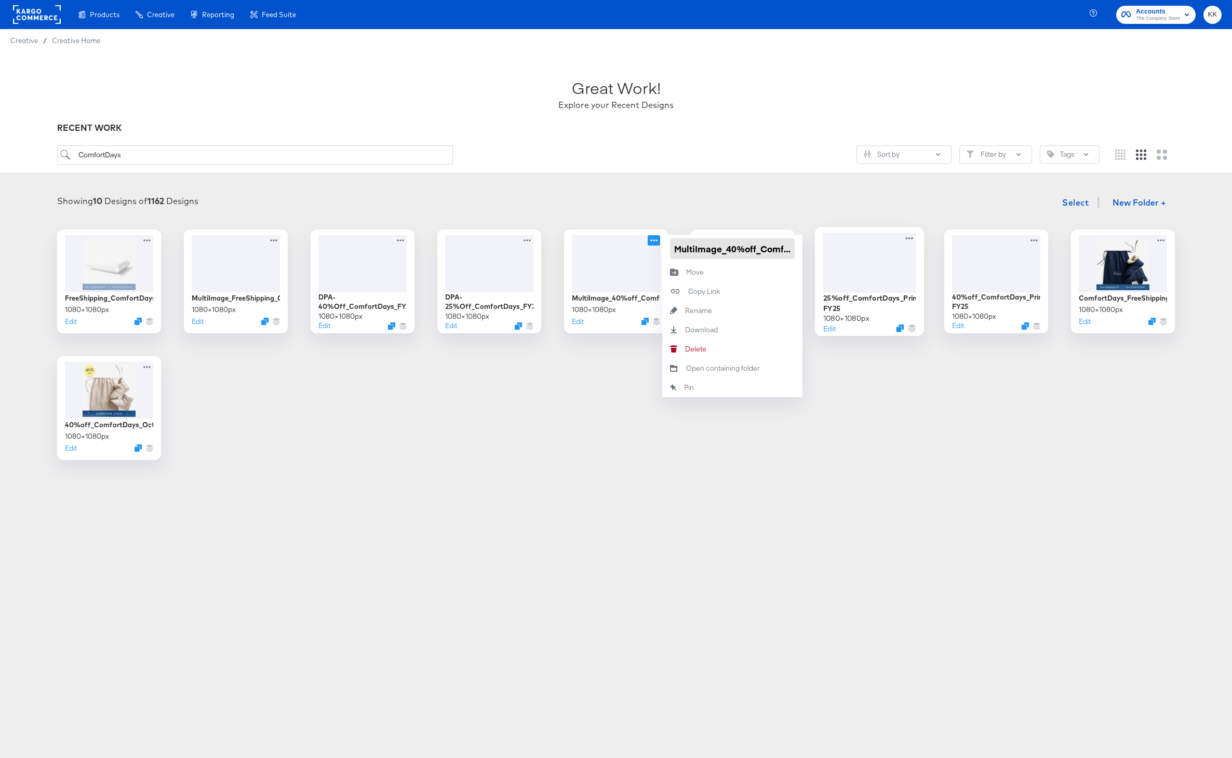
drag, startPoint x: 738, startPoint y: 242, endPoint x: 835, endPoint y: 242, distance: 97.6
click at [835, 242] on div "FreeShipping_ComfortDays 1080 × 1080 px Edit MultiImage_FreeShipping_ComfortDay…" at bounding box center [615, 345] width 1211 height 231
click at [759, 247] on input "MultiImage_40%off_ComfortDays_FY25" at bounding box center [732, 248] width 125 height 21
drag, startPoint x: 739, startPoint y: 247, endPoint x: 875, endPoint y: 245, distance: 136.1
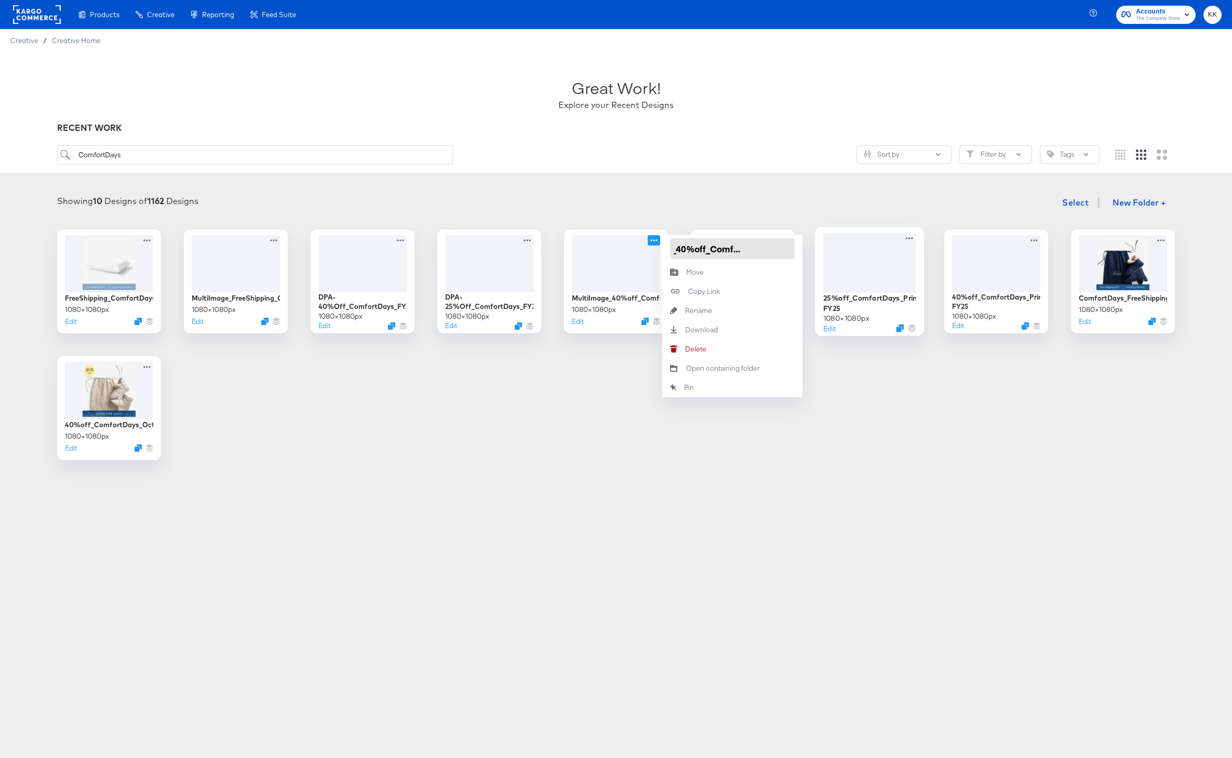
click at [875, 245] on div "FreeShipping_ComfortDays 1080 × 1080 px Edit MultiImage_FreeShipping_ComfortDay…" at bounding box center [615, 345] width 1211 height 231
click at [772, 250] on input "MultiImage_40%off_ComfortDays_FY25" at bounding box center [732, 248] width 125 height 21
paste input "Prime"
type input "MultiImage_40%off_ComfortDays_Prime FY25"
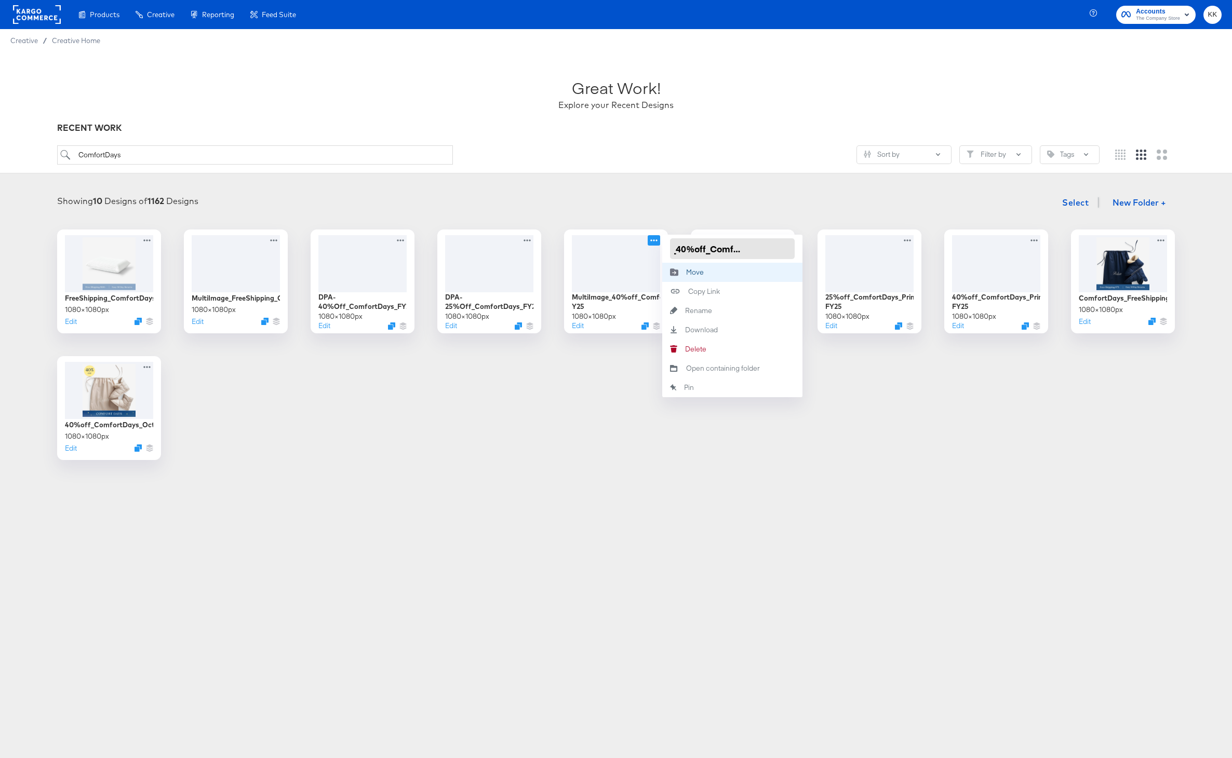
scroll to position [0, 57]
click at [694, 509] on article "Great Work! Explore your Recent Designs RECENT WORK ComfortDays Sort by Filter …" at bounding box center [616, 281] width 1232 height 458
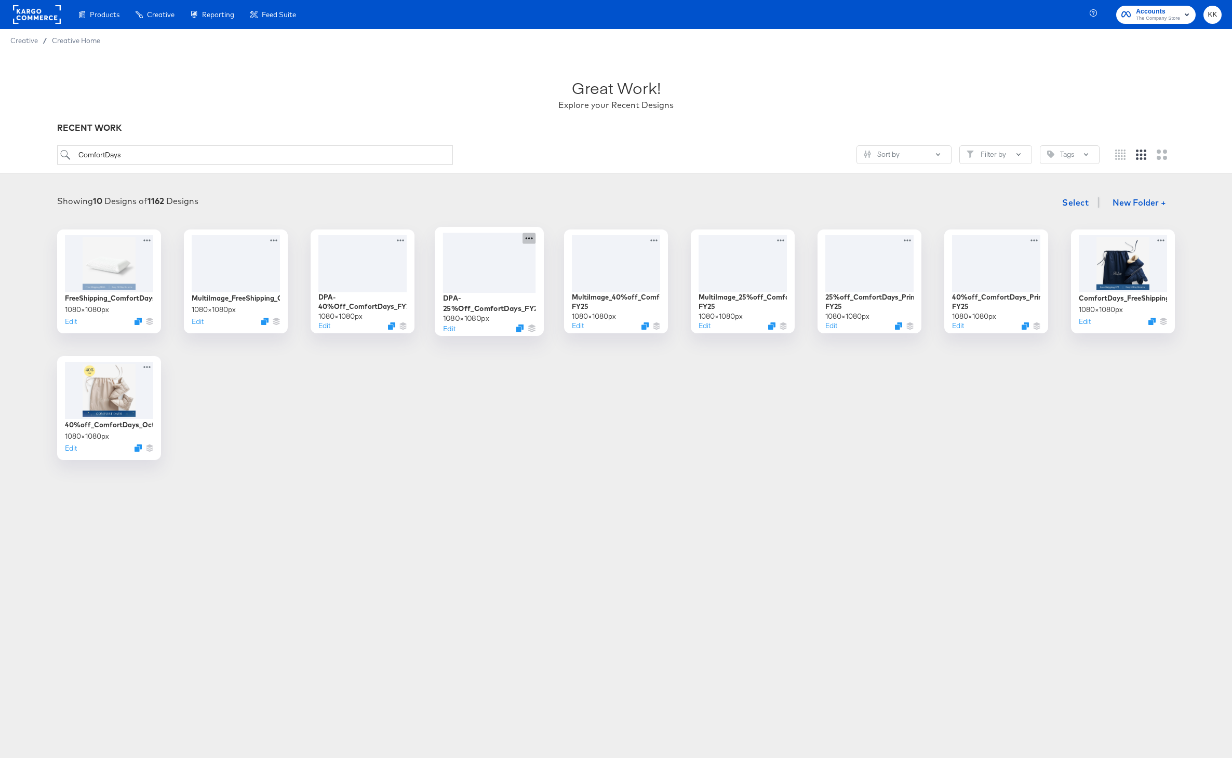
click at [529, 234] on icon at bounding box center [528, 238] width 13 height 11
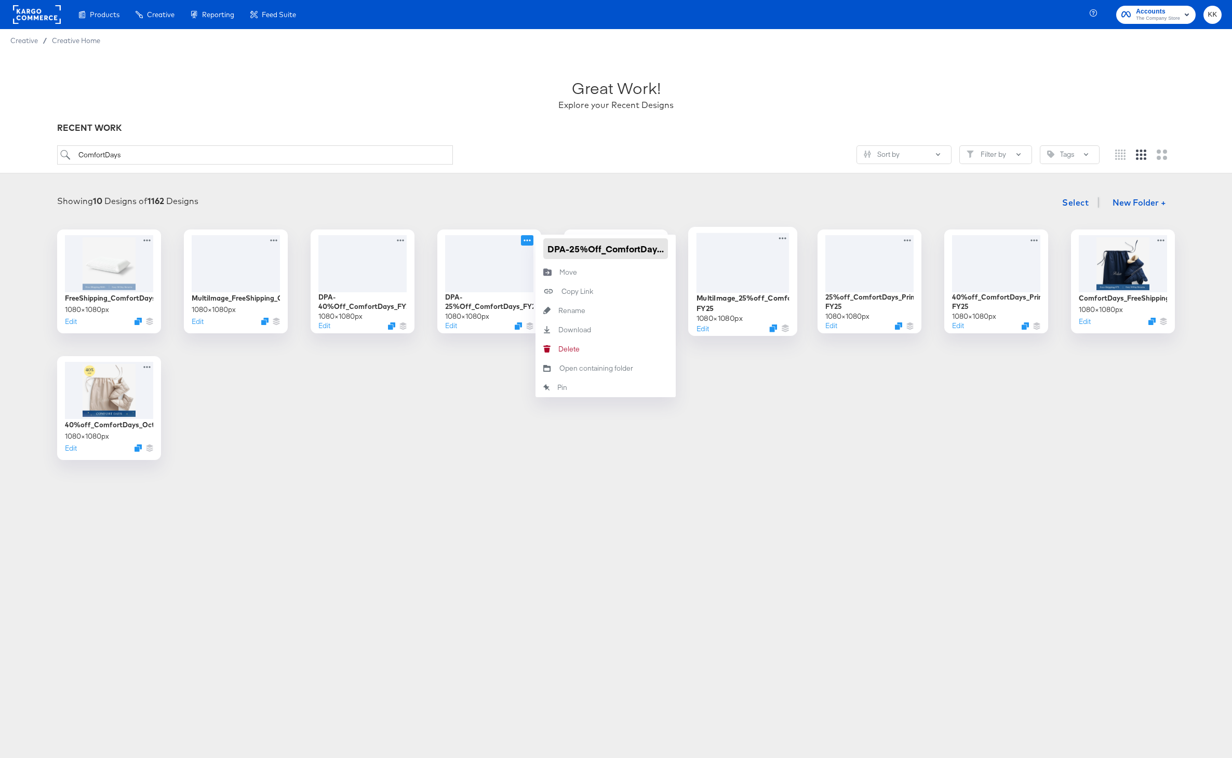
scroll to position [0, 22]
drag, startPoint x: 590, startPoint y: 248, endPoint x: 741, endPoint y: 248, distance: 151.1
click at [741, 248] on div "FreeShipping_ComfortDays 1080 × 1080 px Edit MultiImage_FreeShipping_ComfortDay…" at bounding box center [615, 345] width 1211 height 231
click at [657, 246] on input "DPA-25%Off_ComfortDays_FY25" at bounding box center [605, 248] width 125 height 21
paste input "Prime"
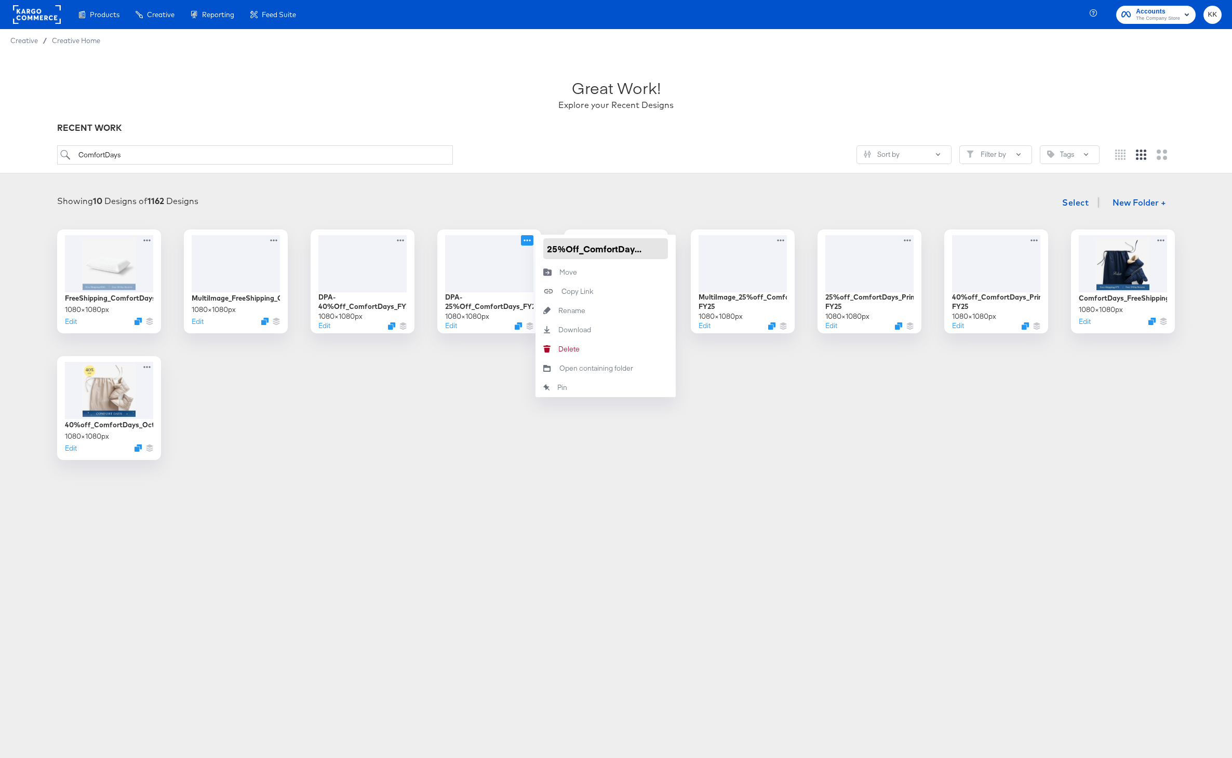
type input "DPA-25%Off_ComfortDays_Prime FY25"
click at [406, 421] on div "FreeShipping_ComfortDays 1080 × 1080 px Edit MultiImage_FreeShipping_ComfortDay…" at bounding box center [615, 345] width 1211 height 231
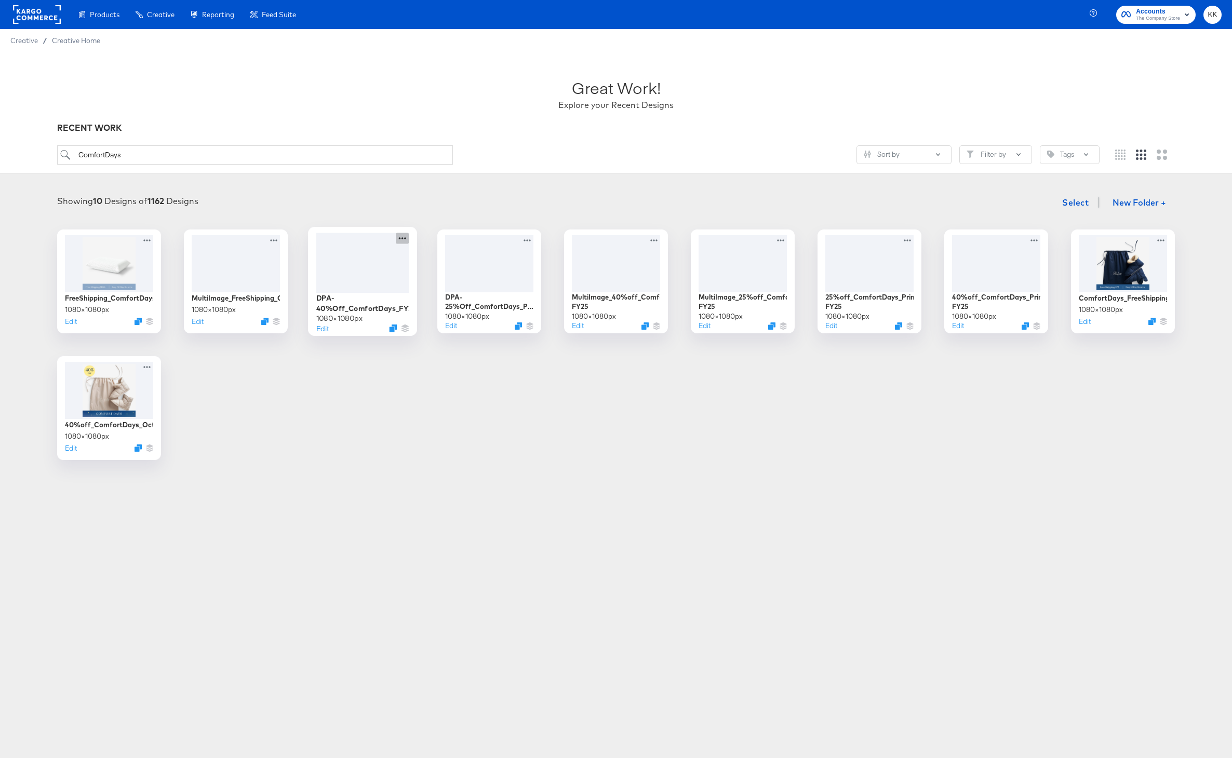
click at [400, 237] on icon at bounding box center [402, 238] width 13 height 11
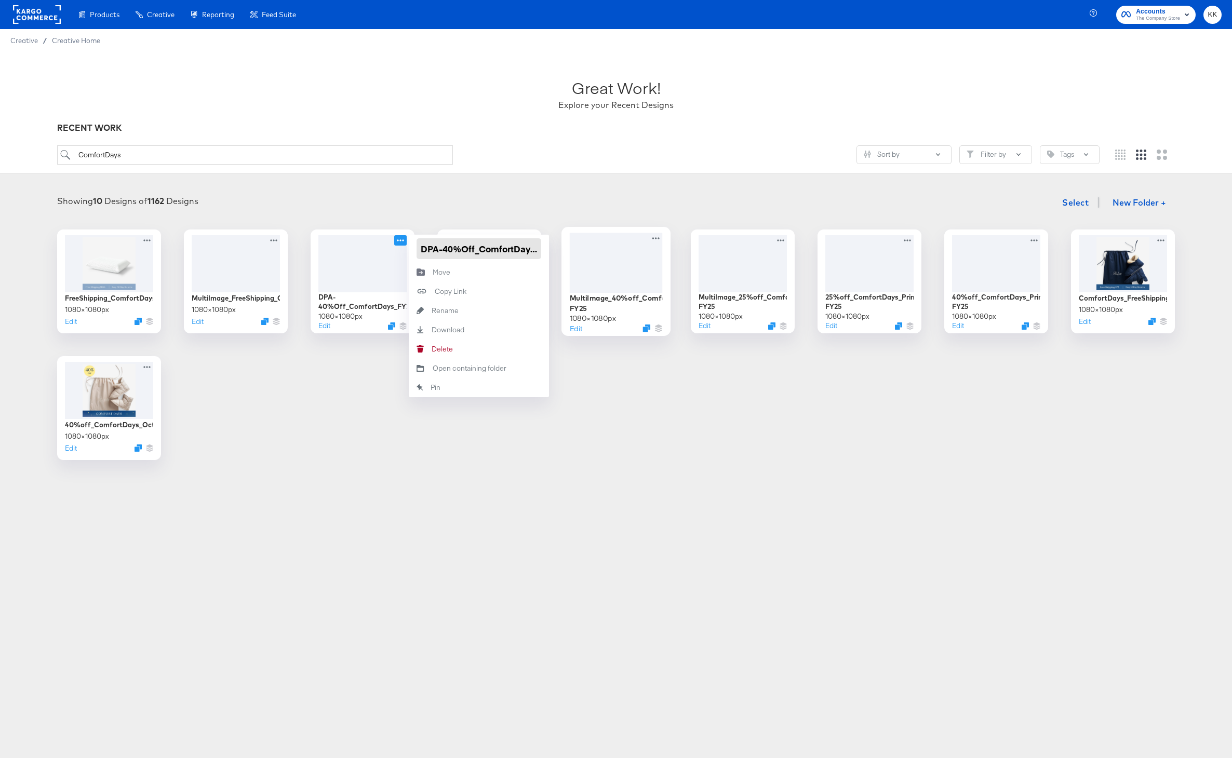
scroll to position [0, 22]
drag, startPoint x: 478, startPoint y: 250, endPoint x: 598, endPoint y: 250, distance: 120.5
click at [598, 250] on div "FreeShipping_ComfortDays 1080 × 1080 px Edit MultiImage_FreeShipping_ComfortDay…" at bounding box center [615, 345] width 1211 height 231
click at [526, 250] on input "DPA-40%Off_ComfortDays_FY25" at bounding box center [478, 248] width 125 height 21
paste input "Prime"
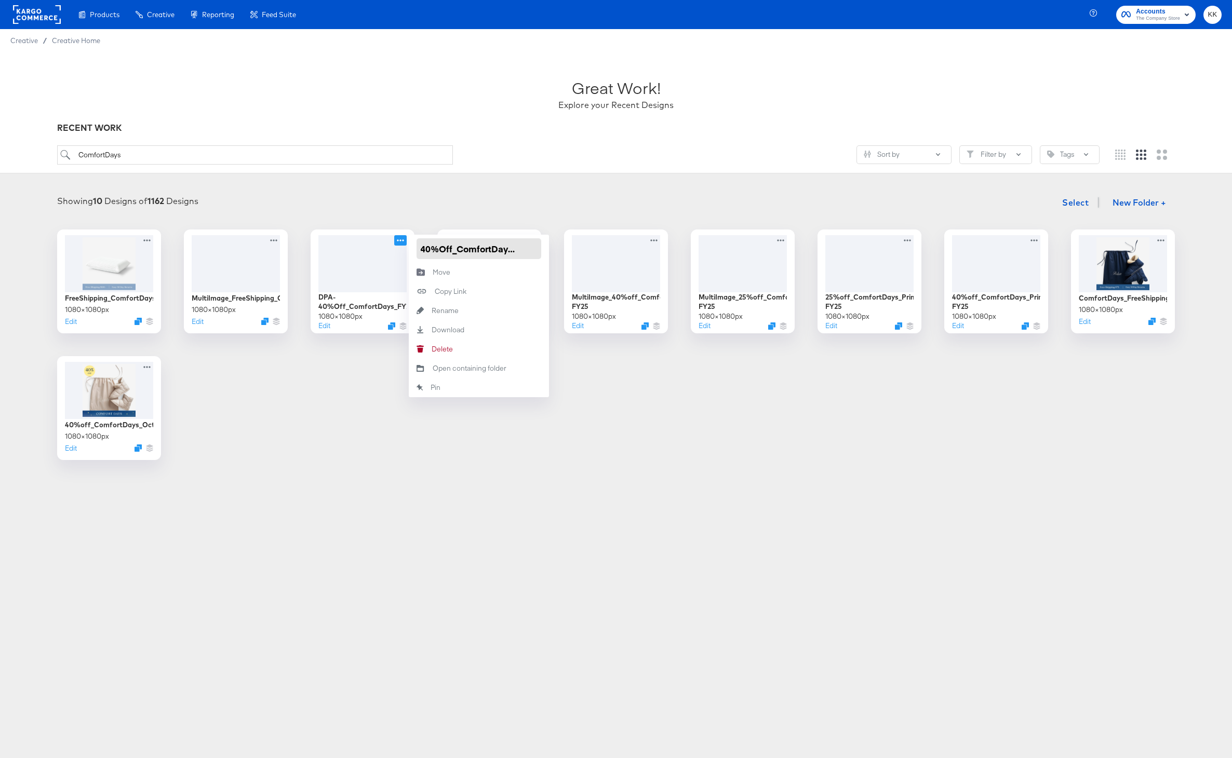
type input "DPA-40%Off_ComfortDays_Prime FY25"
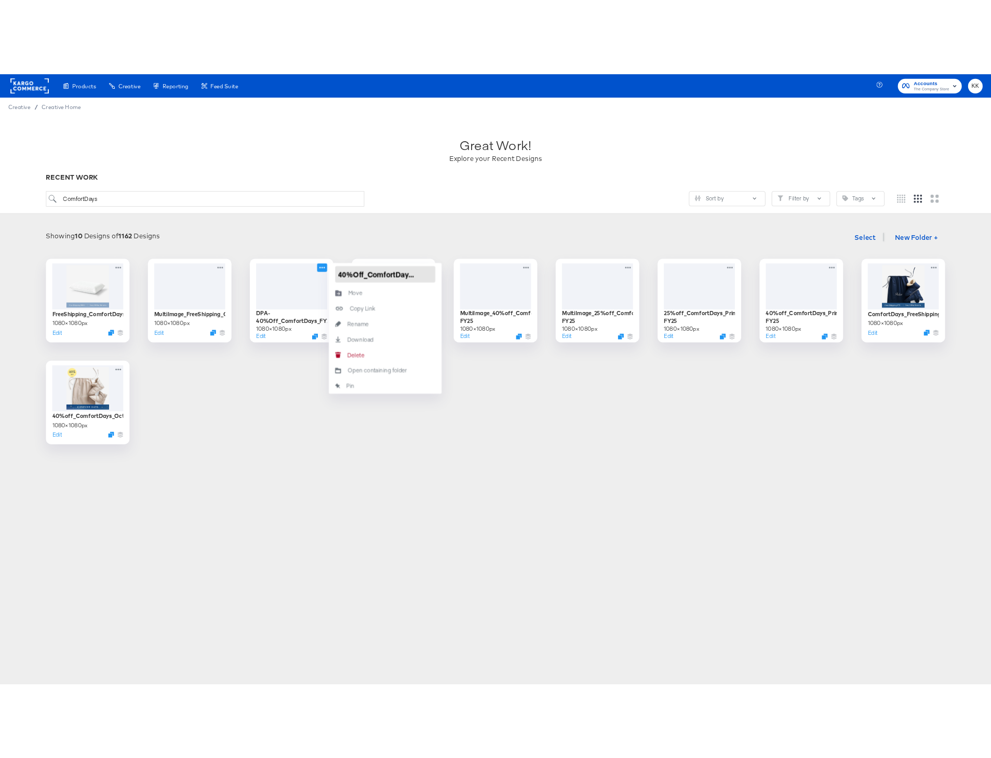
scroll to position [0, 29]
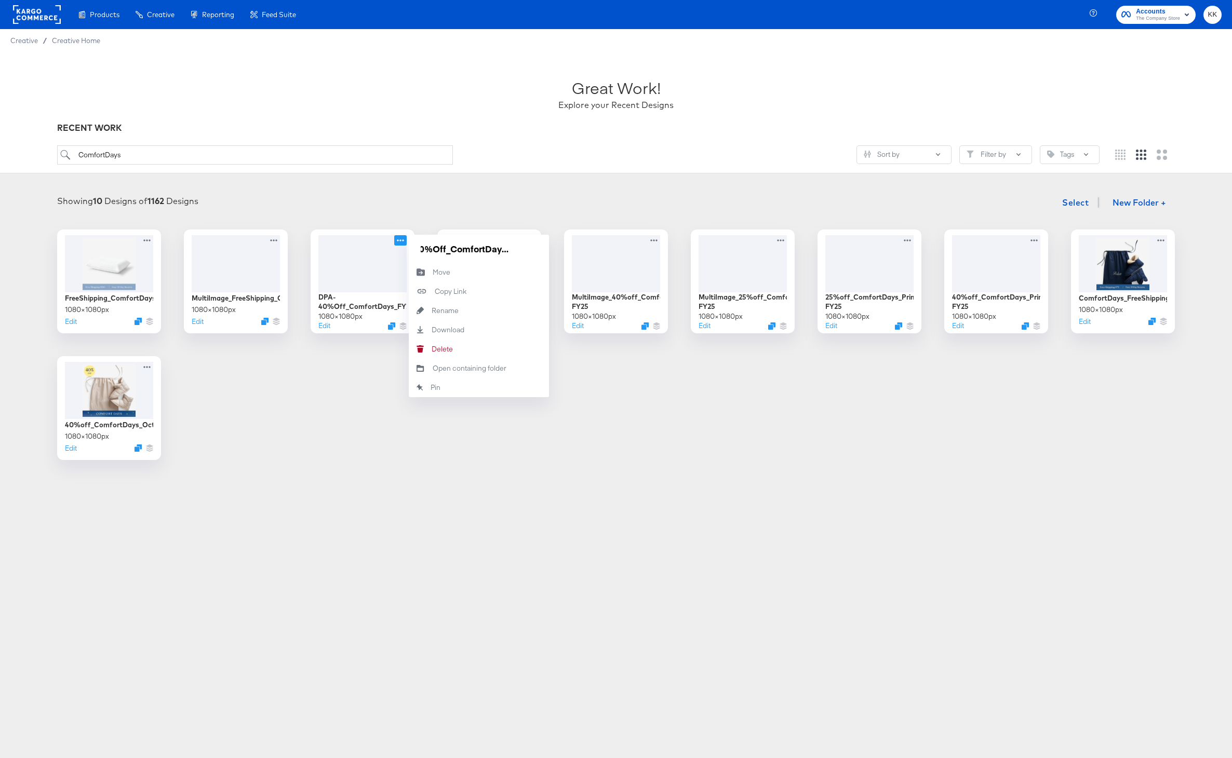
click at [358, 378] on div "FreeShipping_ComfortDays 1080 × 1080 px Edit MultiImage_FreeShipping_ComfortDay…" at bounding box center [615, 345] width 1211 height 231
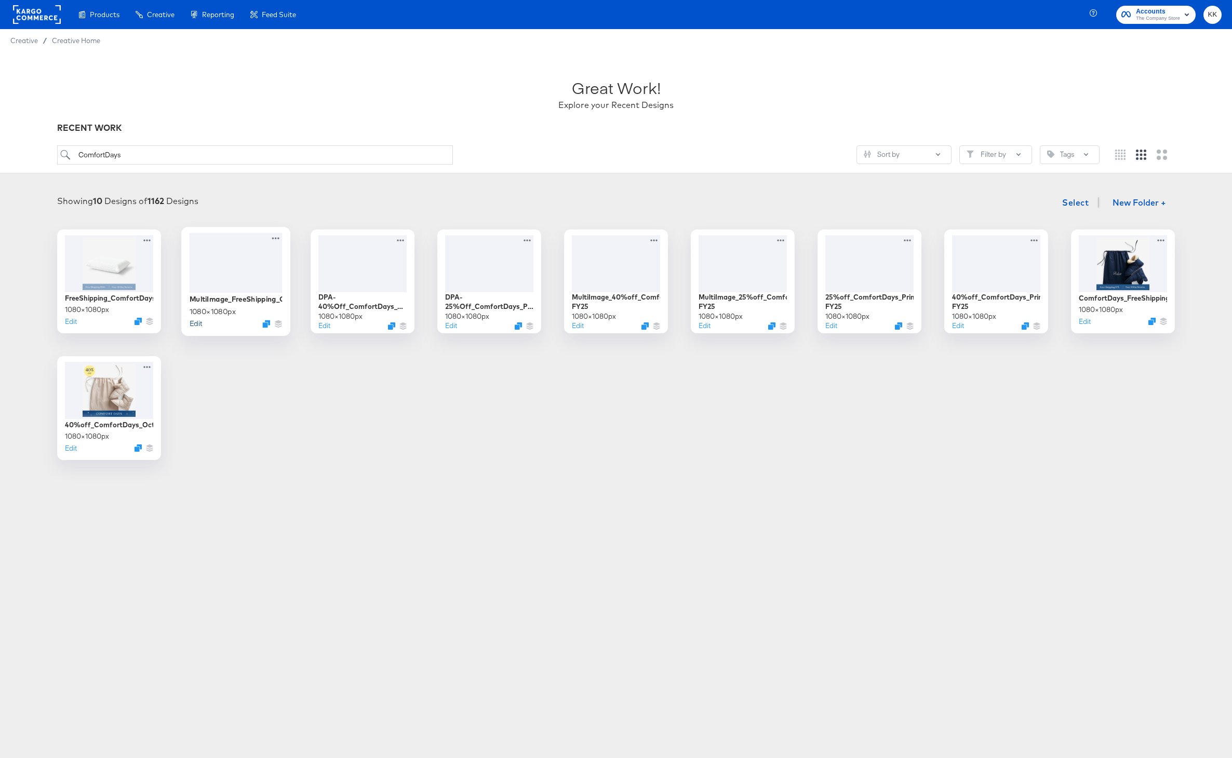
click at [197, 325] on button "Edit" at bounding box center [196, 323] width 12 height 10
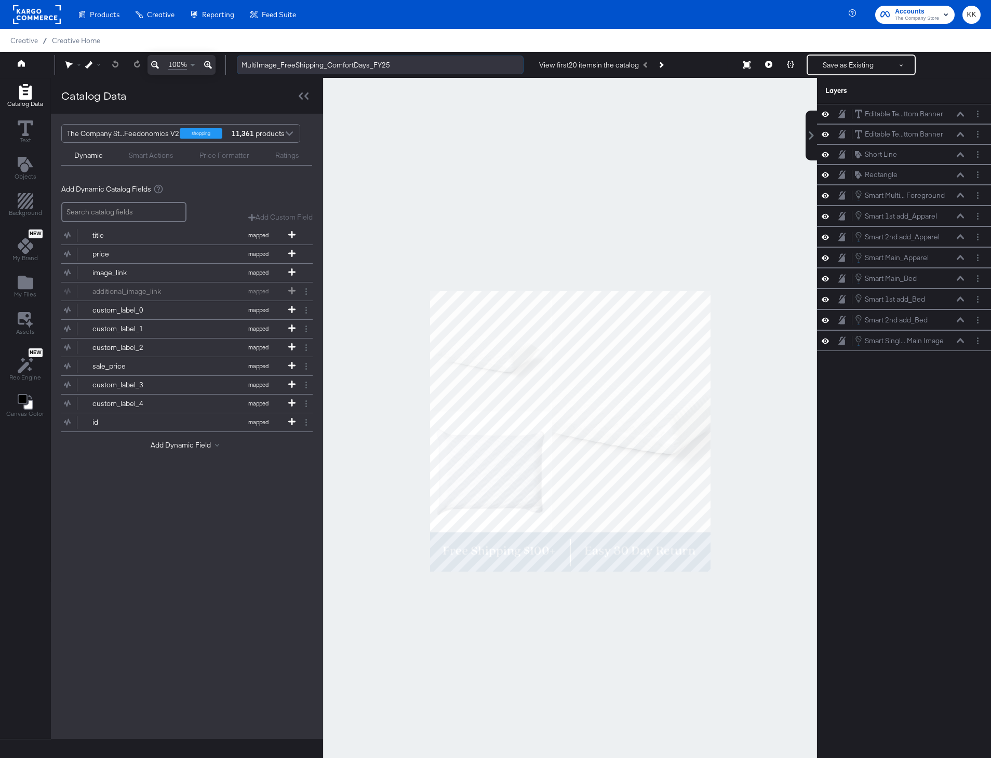
click at [371, 64] on input "MultiImage_FreeShipping_ComfortDays_FY25" at bounding box center [380, 65] width 287 height 19
type input "MultiImage_FreeShipping_ComfortDays_Prime FY25"
click at [425, 218] on div at bounding box center [570, 431] width 494 height 707
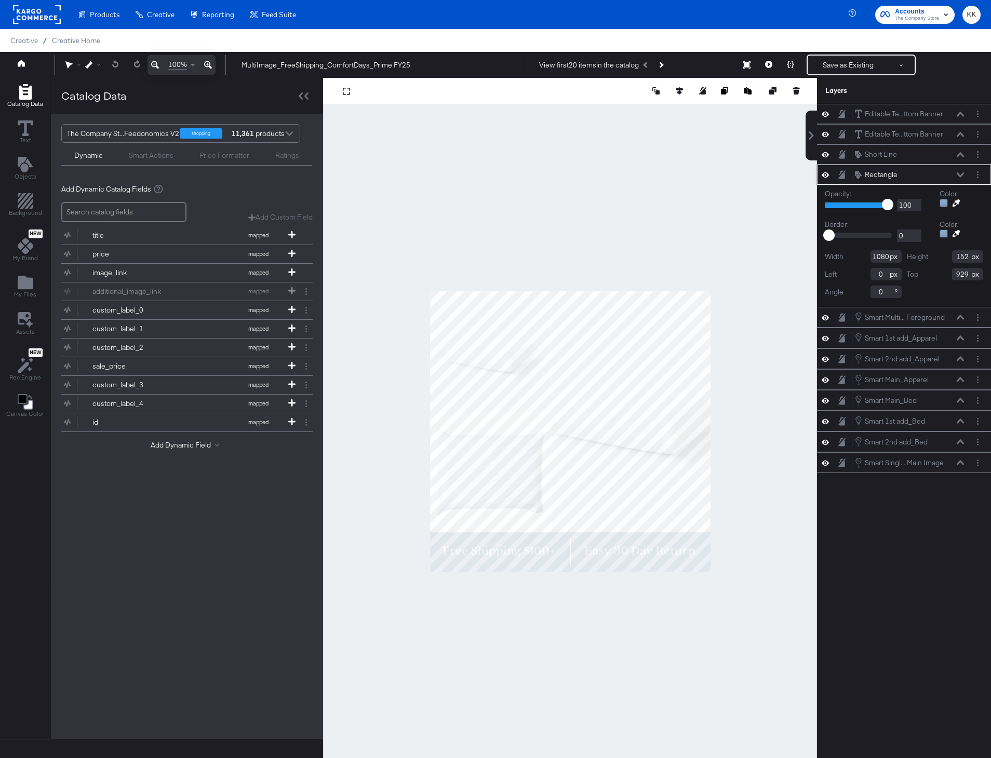
click at [956, 203] on icon at bounding box center [955, 202] width 7 height 7
click at [955, 202] on icon at bounding box center [956, 203] width 7 height 7
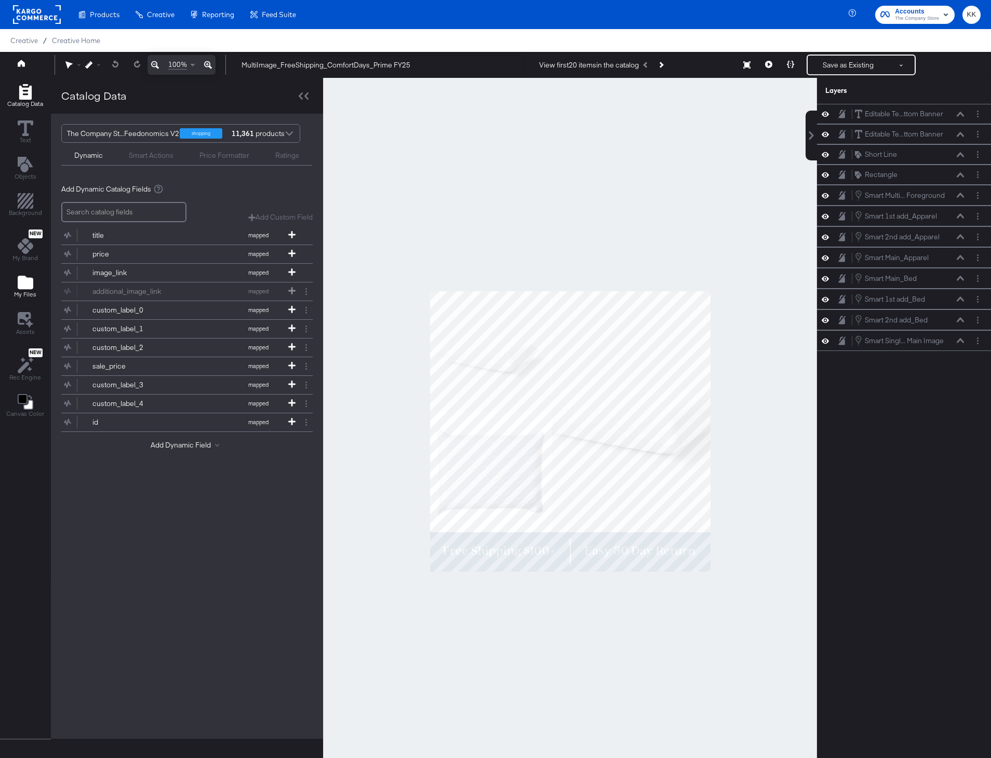
click at [21, 293] on span "My Files" at bounding box center [25, 294] width 22 height 8
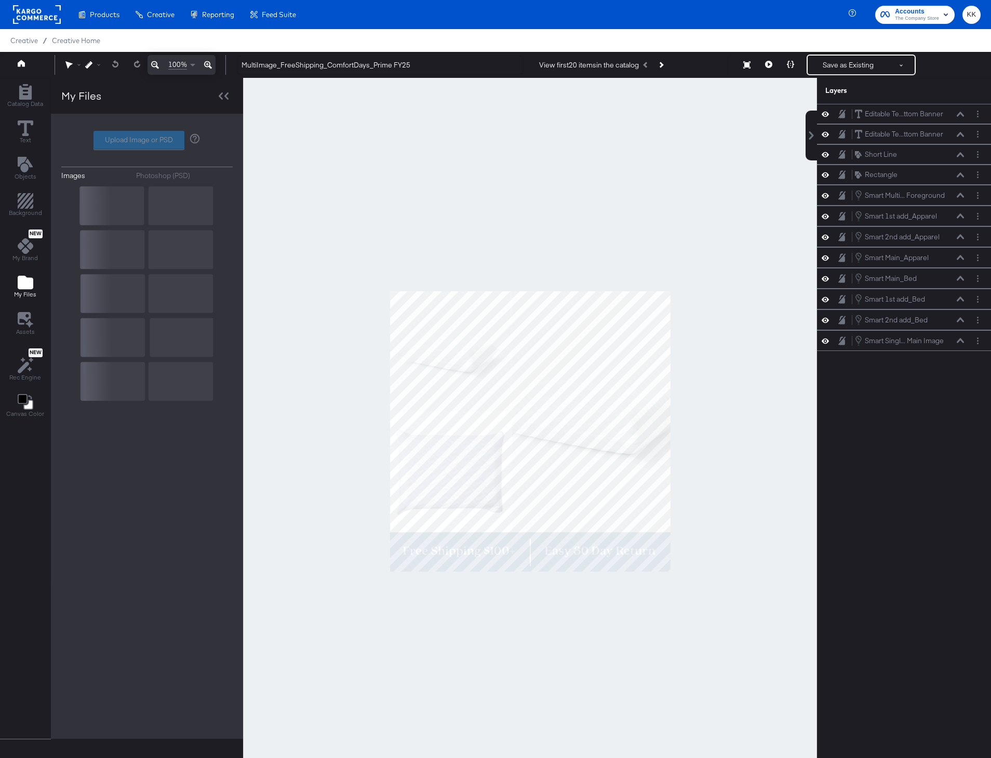
click at [177, 172] on div "Photoshop (PSD)" at bounding box center [163, 176] width 54 height 10
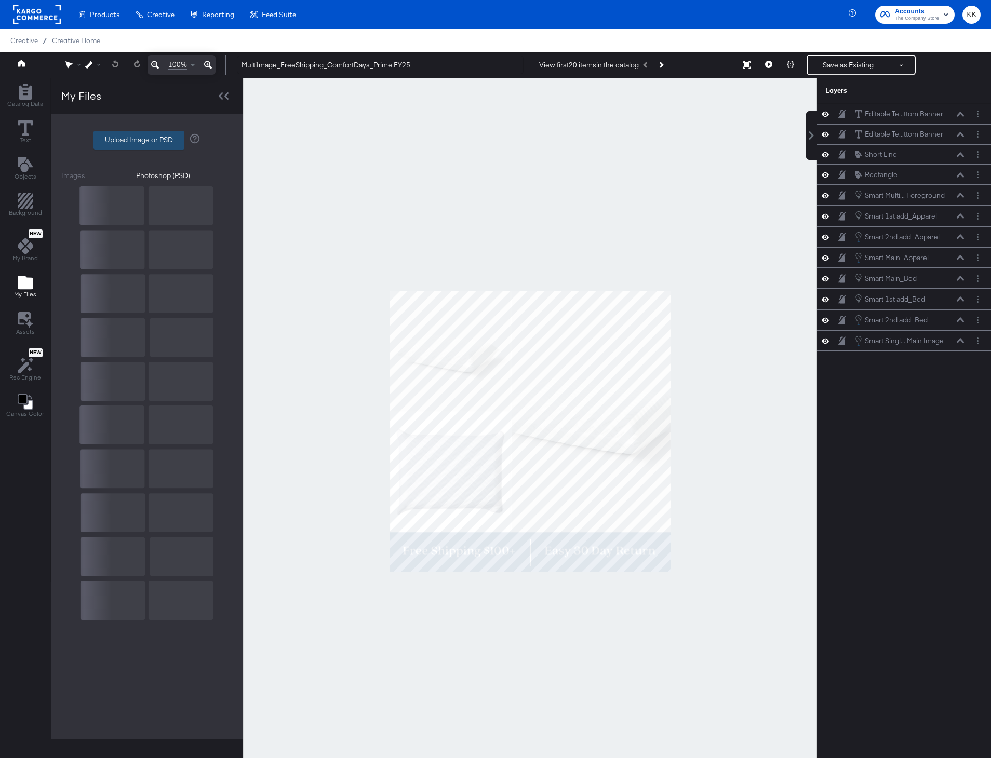
click at [112, 143] on label "Upload Image or PSD" at bounding box center [139, 140] width 90 height 18
click at [147, 140] on input "Upload Image or PSD" at bounding box center [147, 140] width 0 height 0
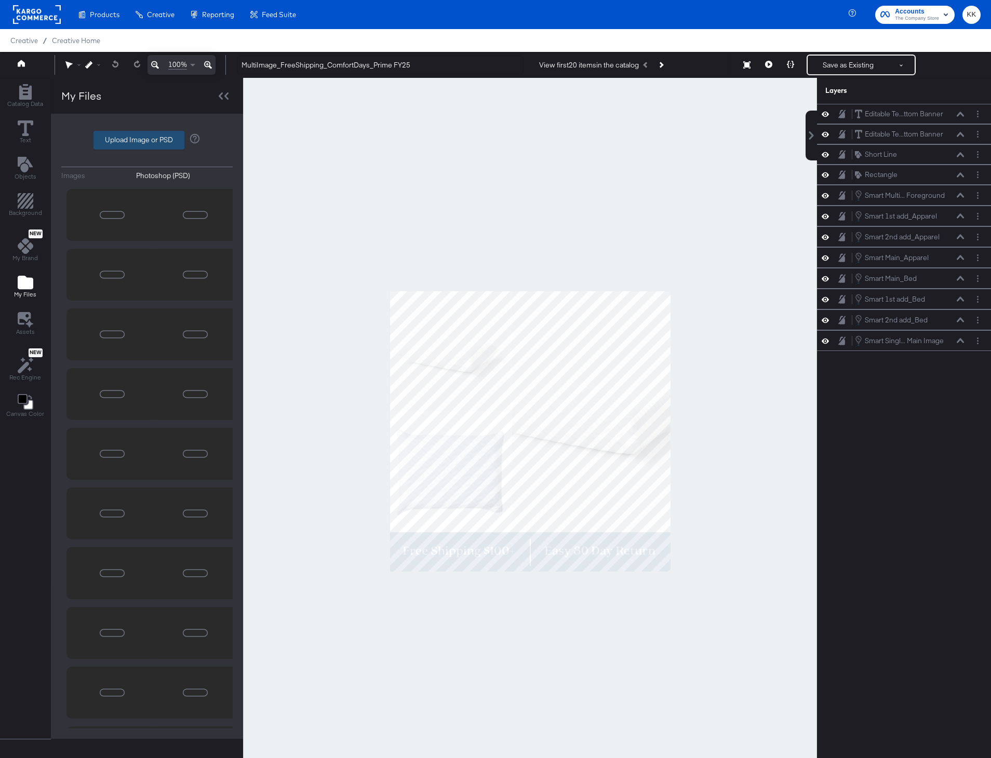
type input "C:\fakepath\070725-social-overlay-comfort-days.psd"
